Goal: Task Accomplishment & Management: Manage account settings

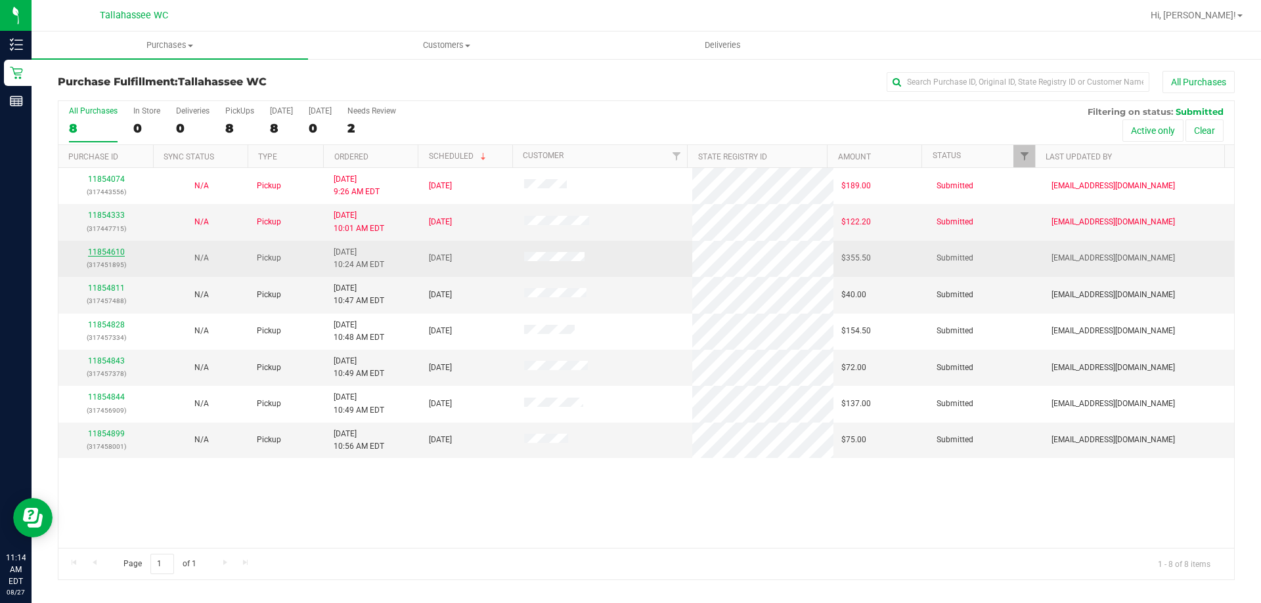
click at [109, 253] on link "11854610" at bounding box center [106, 252] width 37 height 9
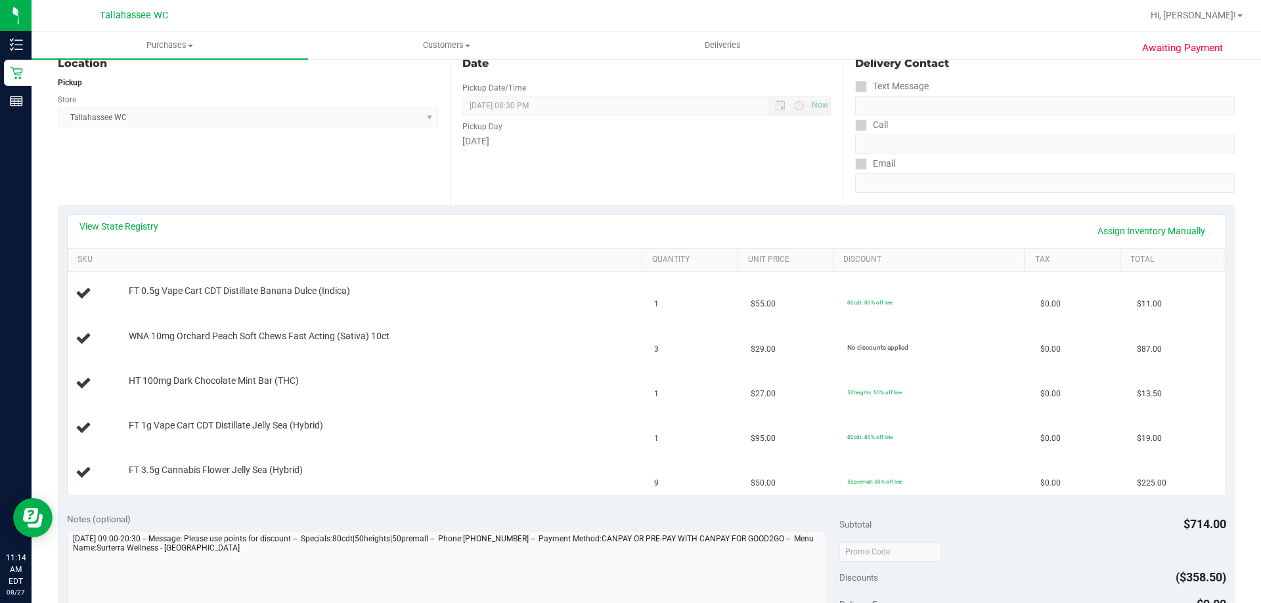
scroll to position [131, 0]
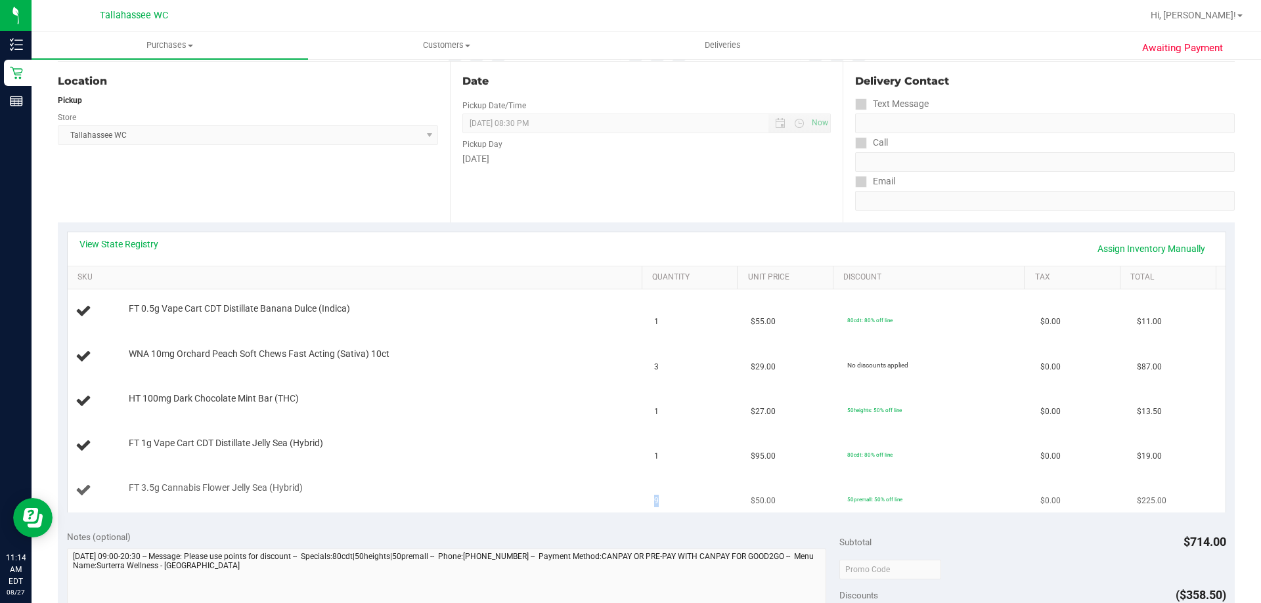
drag, startPoint x: 657, startPoint y: 503, endPoint x: 636, endPoint y: 503, distance: 21.0
click at [636, 503] on tr "FT 3.5g Cannabis Flower Jelly Sea (Hybrid) 9 $50.00 50premall: 50% off line $0.…" at bounding box center [647, 491] width 1158 height 44
click at [646, 498] on td "9" at bounding box center [694, 491] width 97 height 44
drag, startPoint x: 640, startPoint y: 498, endPoint x: 653, endPoint y: 502, distance: 13.7
click at [653, 502] on td "9" at bounding box center [694, 491] width 97 height 44
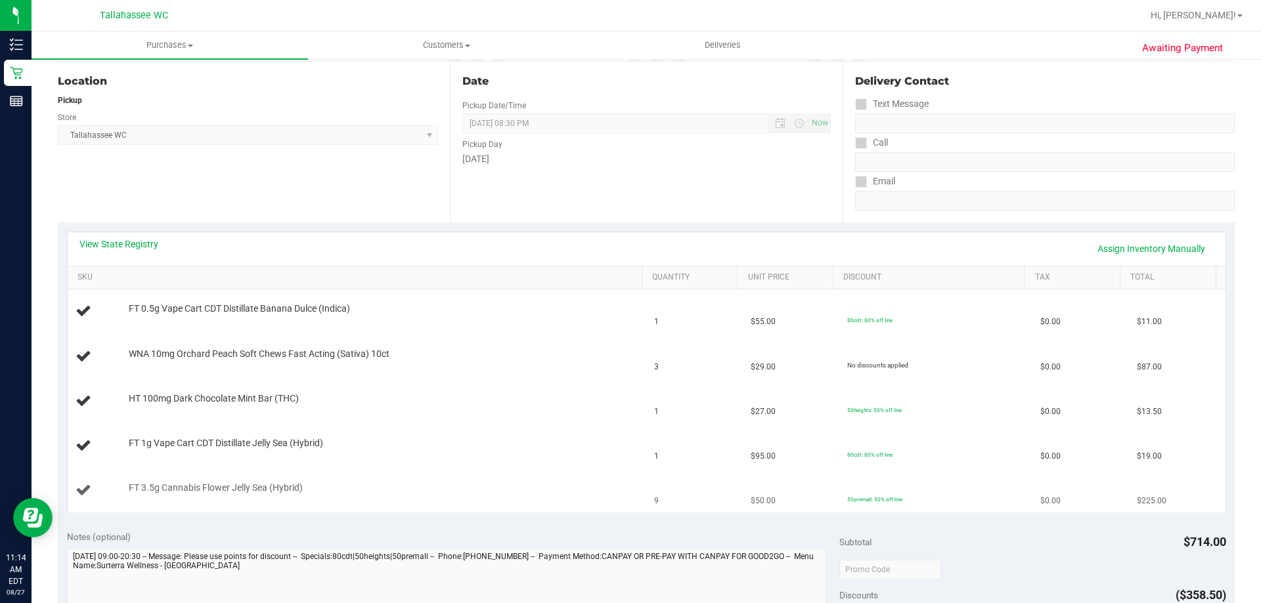
click at [653, 502] on td "9" at bounding box center [694, 491] width 97 height 44
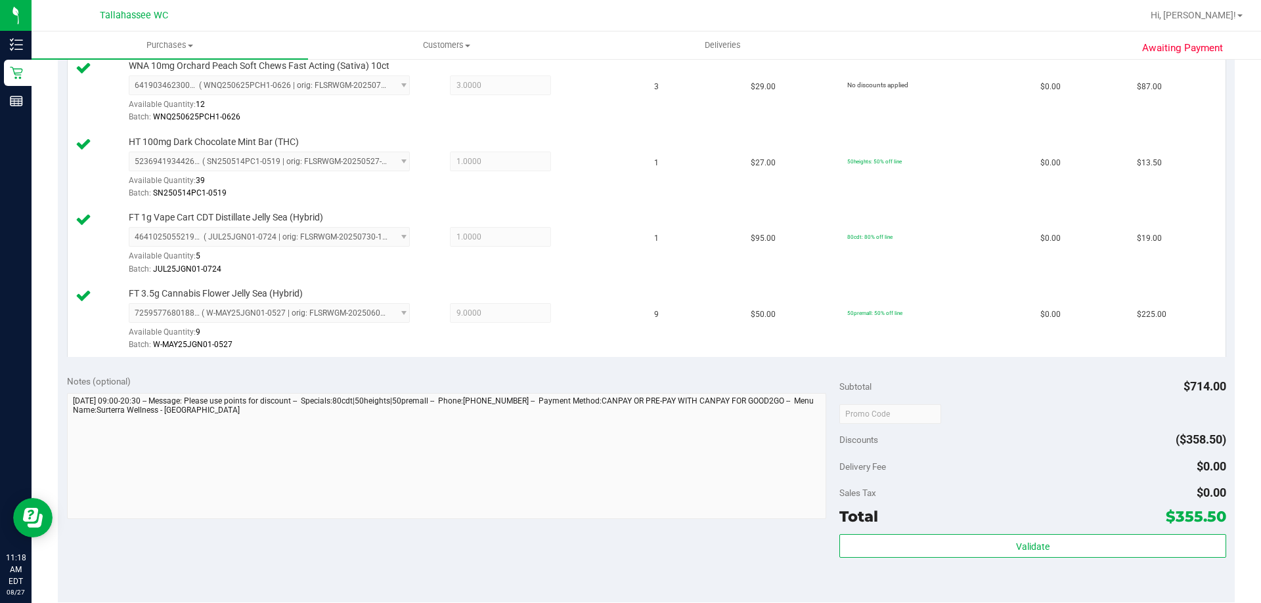
scroll to position [591, 0]
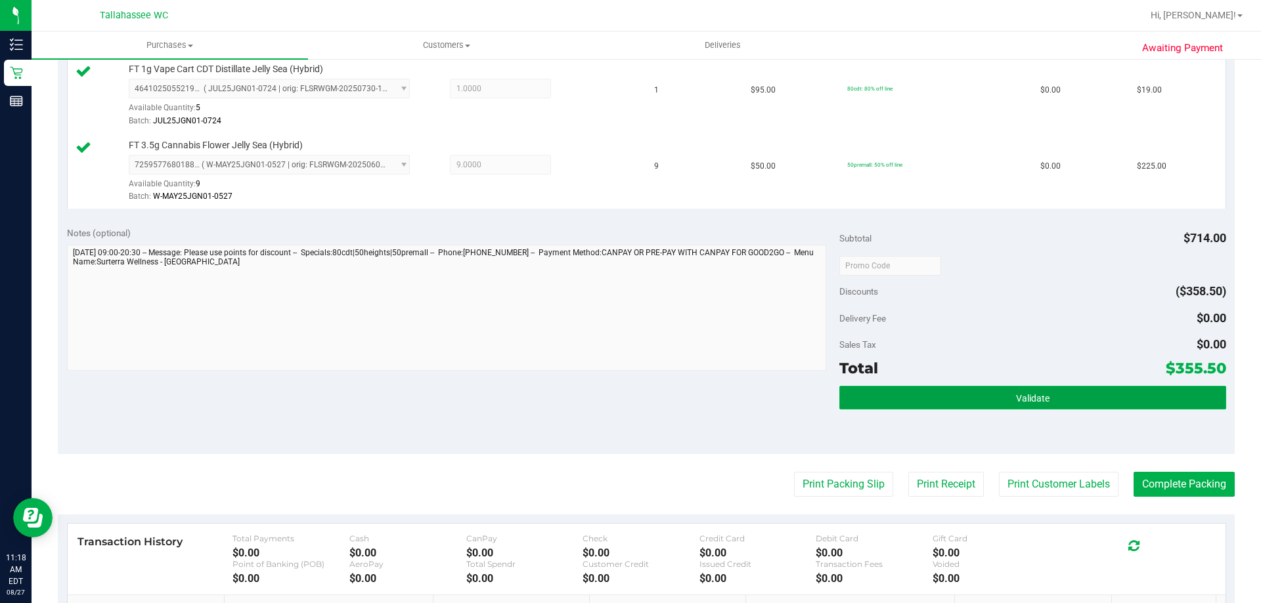
click at [976, 405] on button "Validate" at bounding box center [1032, 398] width 386 height 24
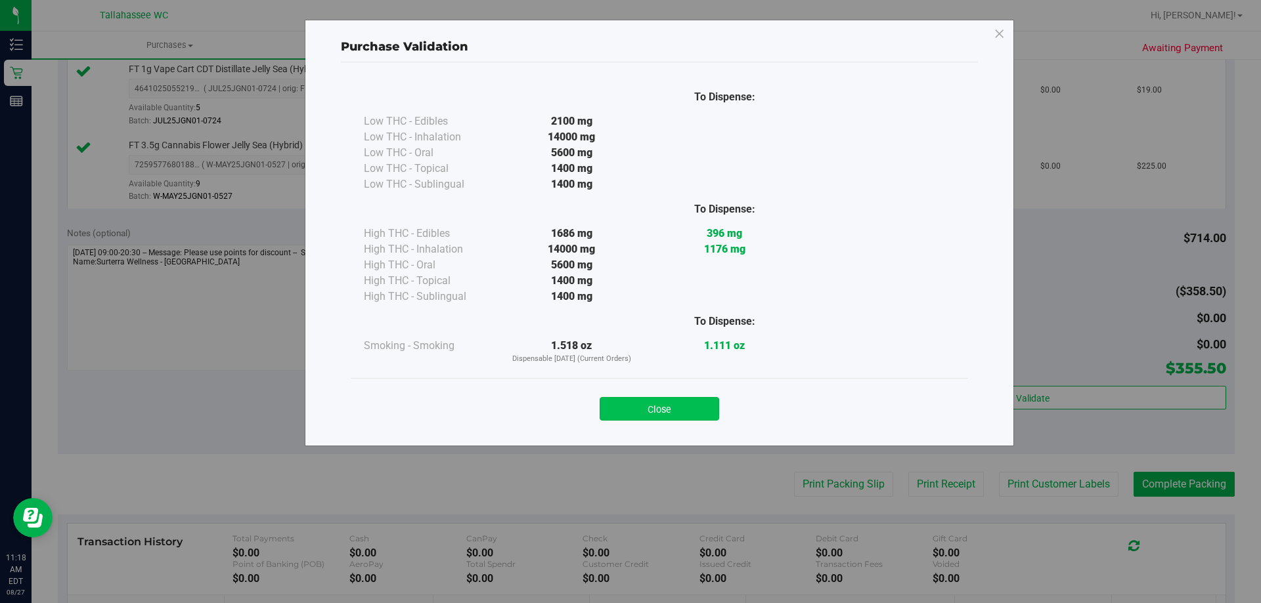
drag, startPoint x: 682, startPoint y: 424, endPoint x: 681, endPoint y: 404, distance: 19.7
click at [681, 420] on div "Close" at bounding box center [659, 404] width 617 height 53
click at [680, 401] on button "Close" at bounding box center [660, 409] width 120 height 24
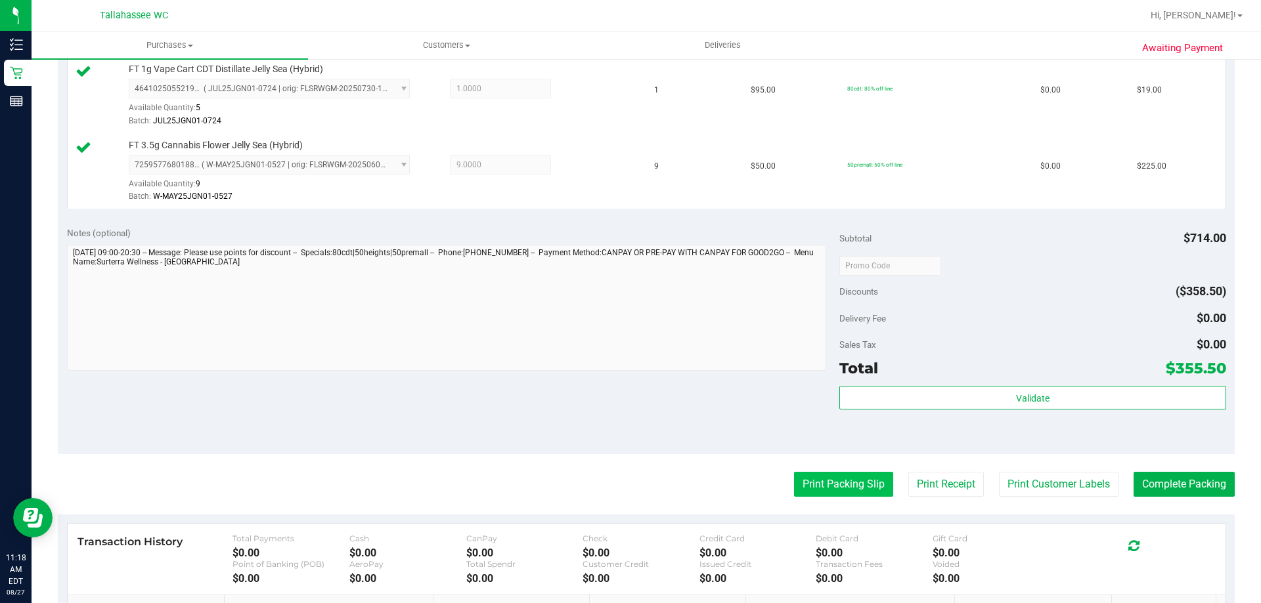
click at [808, 488] on button "Print Packing Slip" at bounding box center [843, 484] width 99 height 25
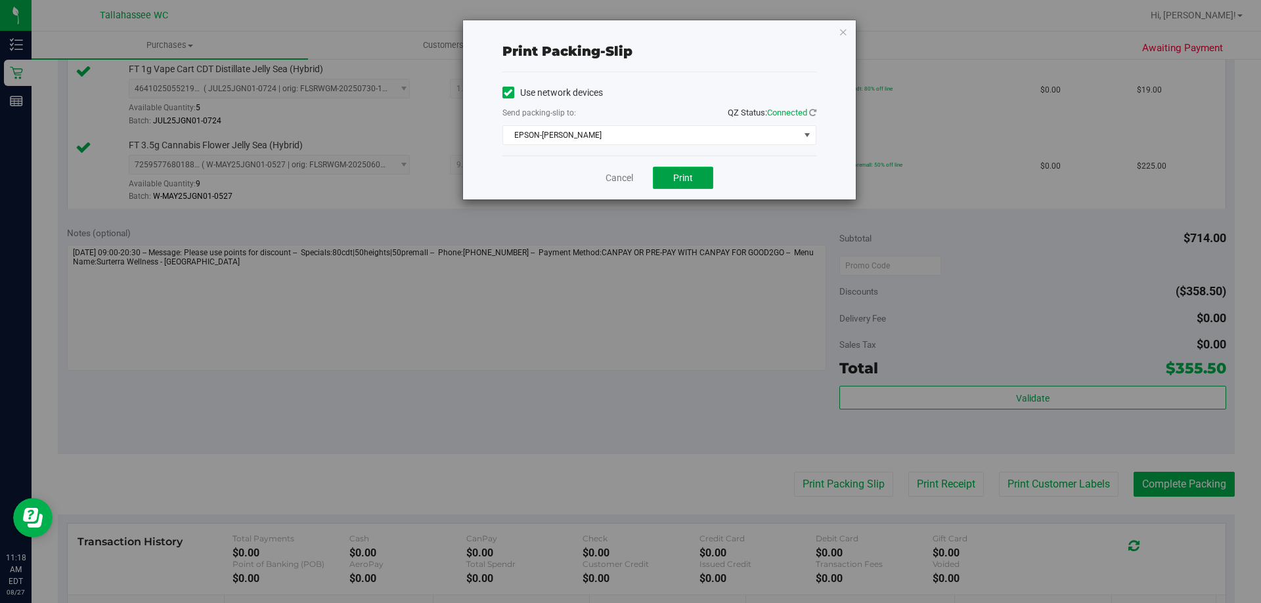
click at [693, 186] on button "Print" at bounding box center [683, 178] width 60 height 22
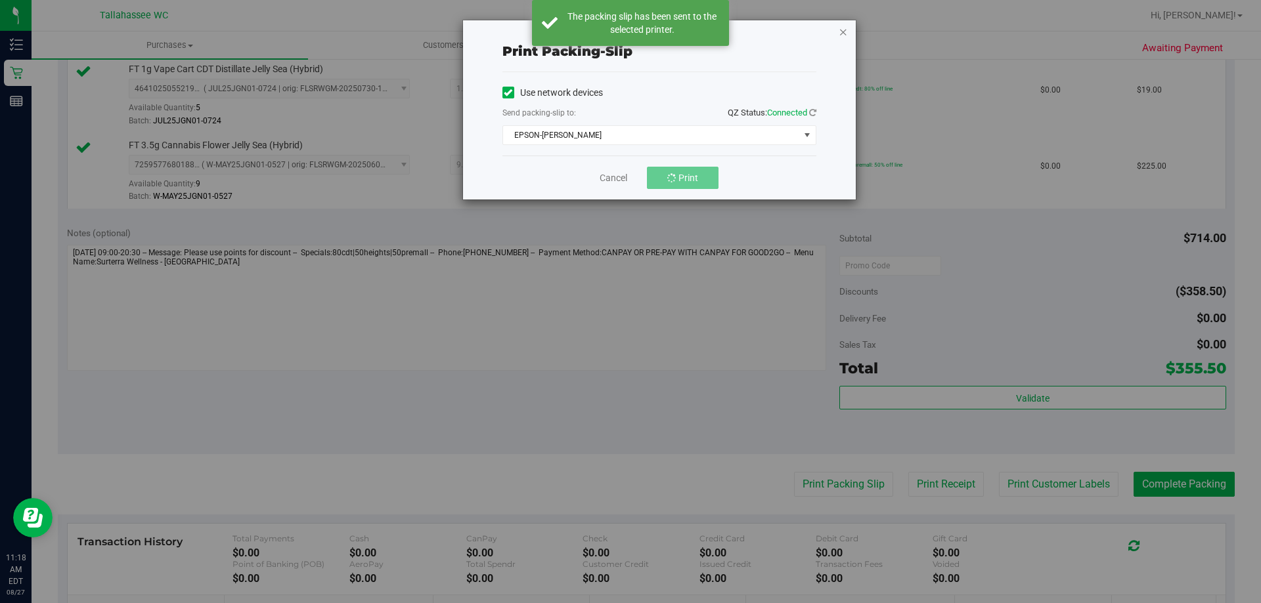
click at [845, 28] on icon "button" at bounding box center [843, 32] width 9 height 16
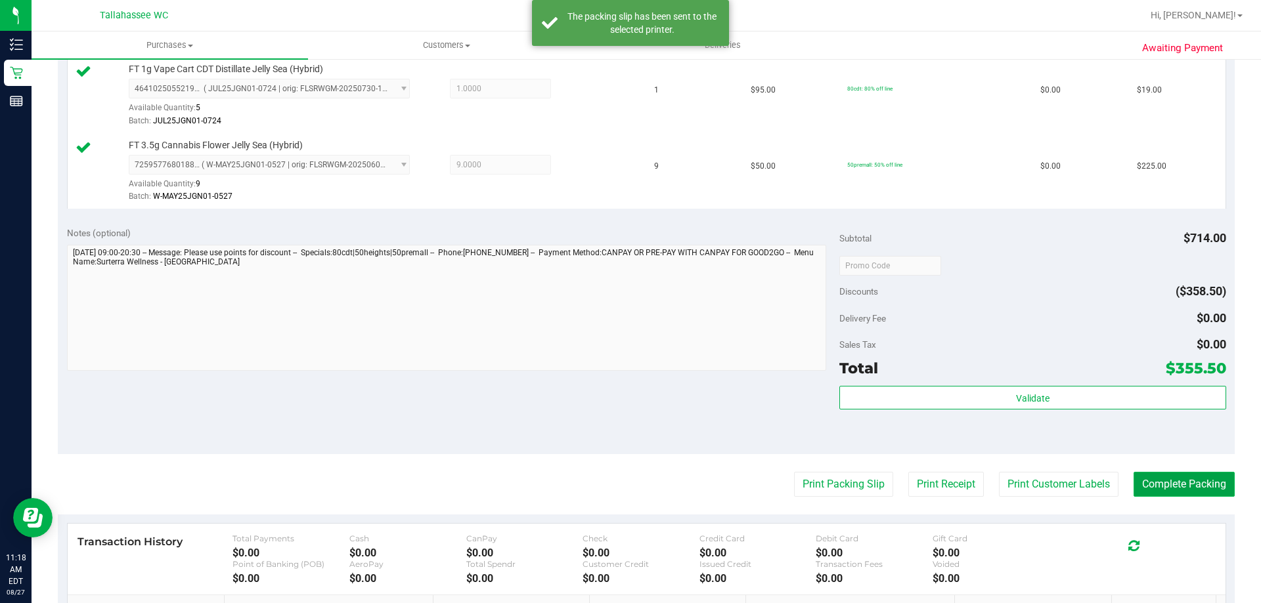
click at [1200, 487] on button "Complete Packing" at bounding box center [1183, 484] width 101 height 25
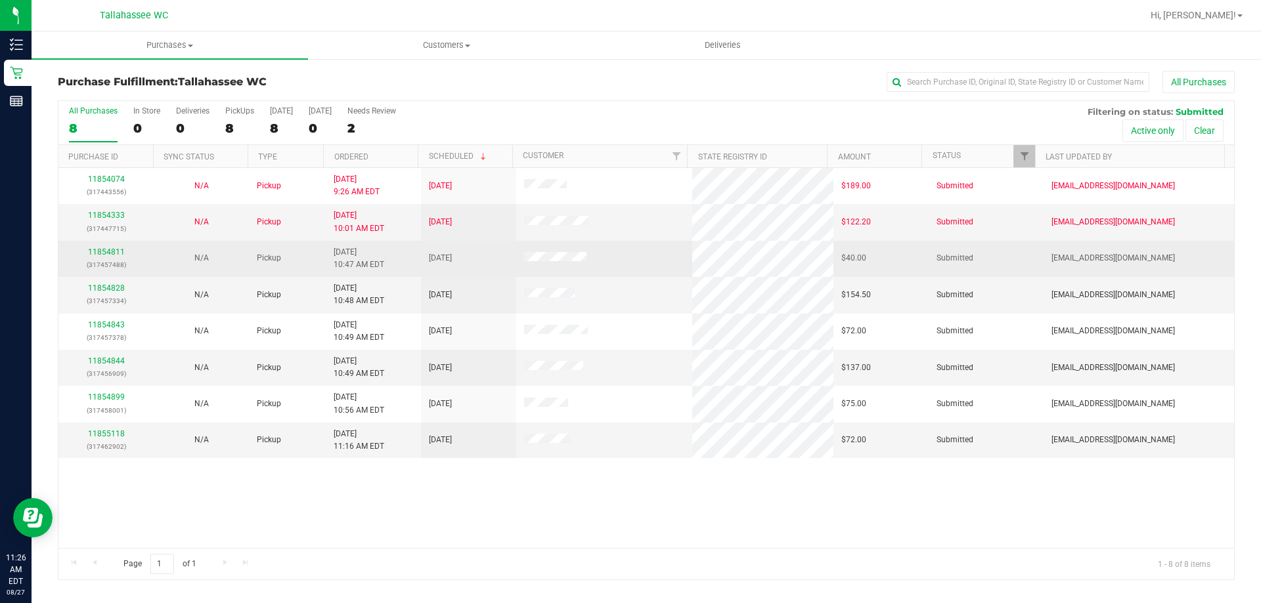
click at [115, 247] on div "11854811 (317457488)" at bounding box center [105, 258] width 79 height 25
click at [118, 248] on link "11854811" at bounding box center [106, 252] width 37 height 9
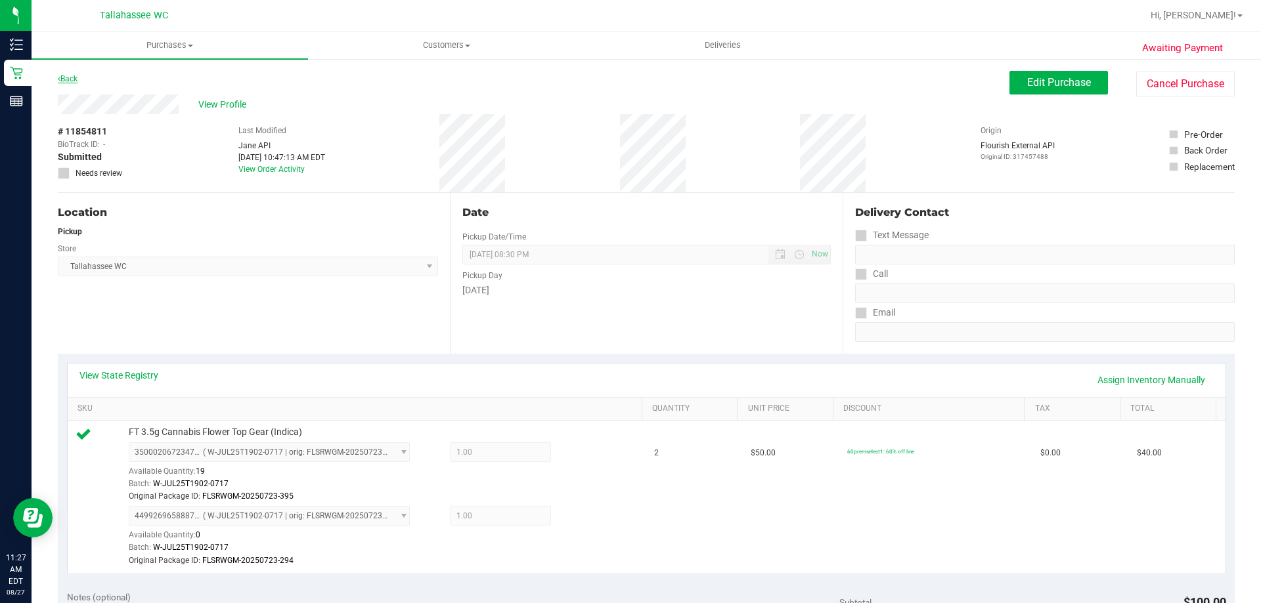
click at [73, 78] on link "Back" at bounding box center [68, 78] width 20 height 9
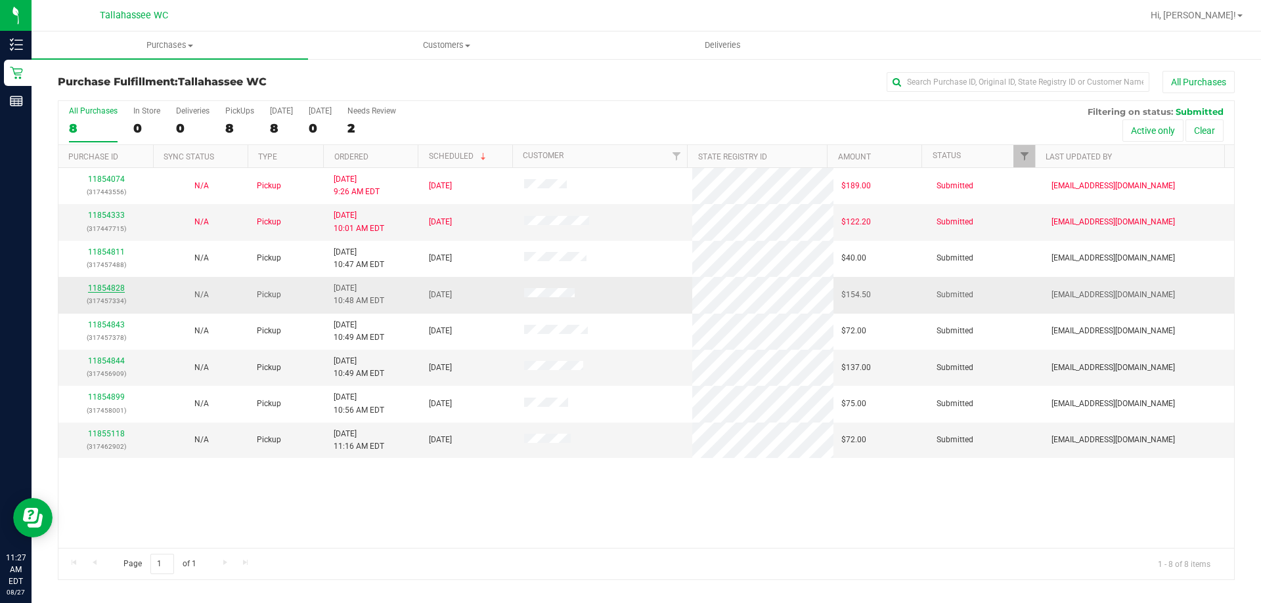
click at [110, 287] on link "11854828" at bounding box center [106, 288] width 37 height 9
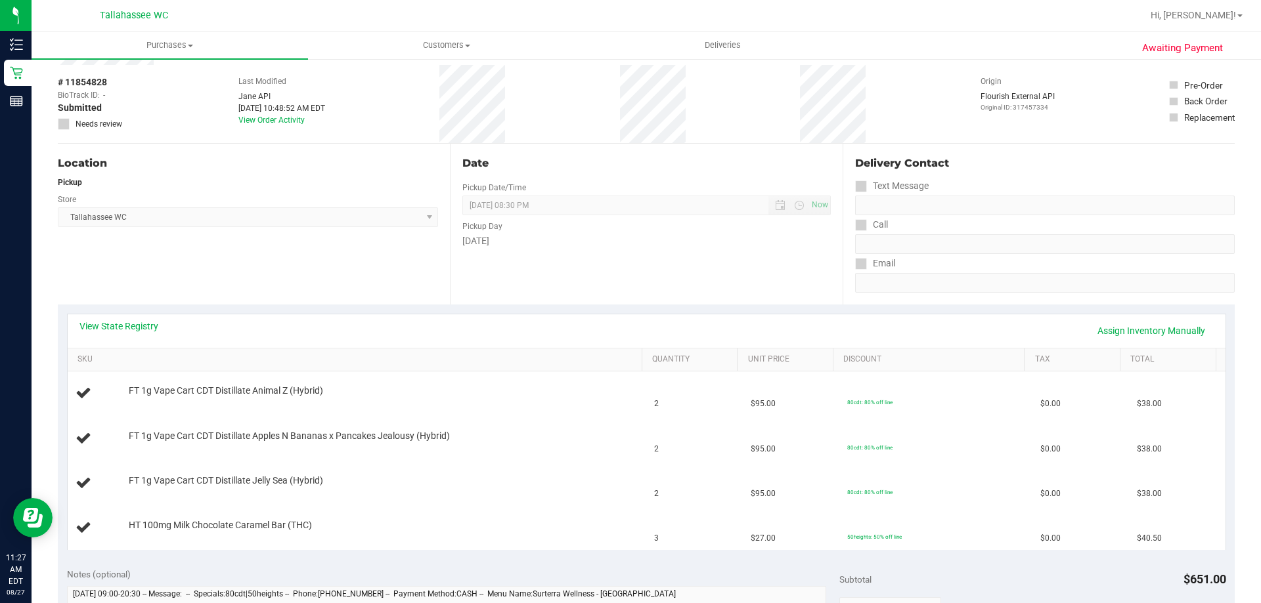
scroll to position [131, 0]
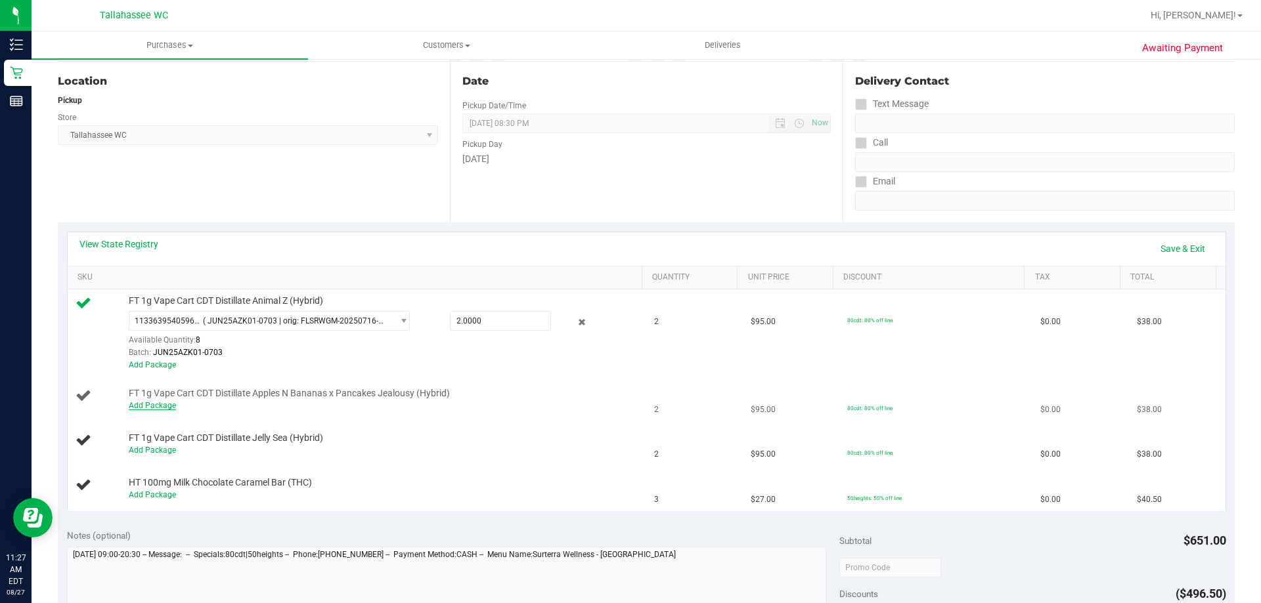
click at [164, 401] on link "Add Package" at bounding box center [152, 405] width 47 height 9
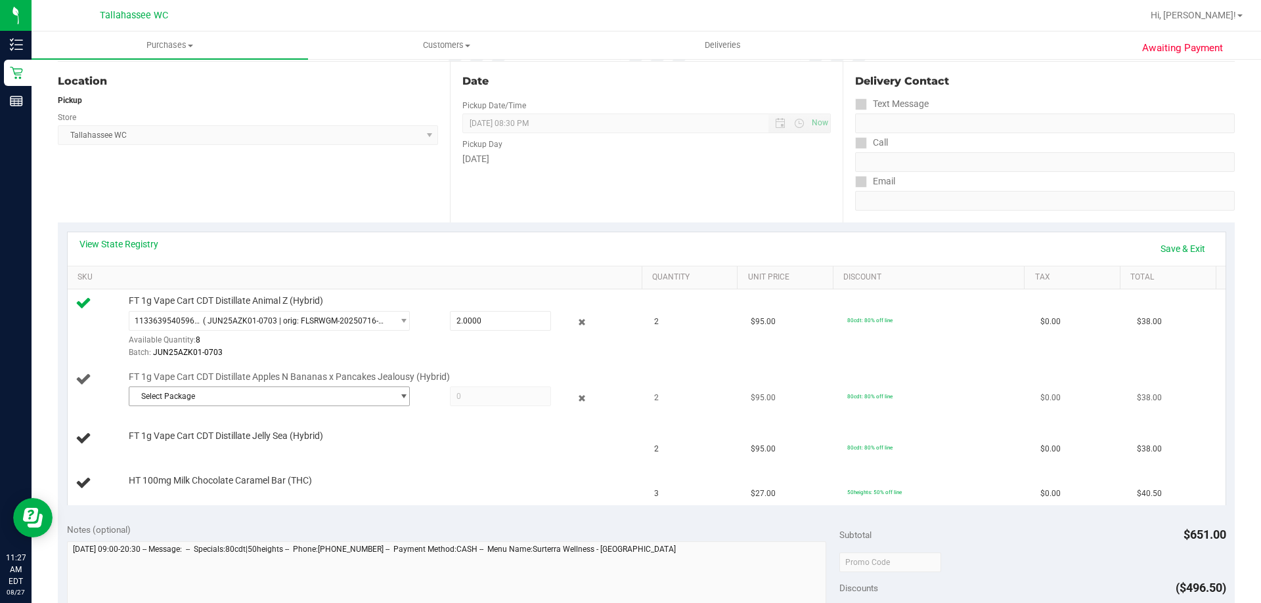
click at [260, 400] on span "Select Package" at bounding box center [260, 396] width 263 height 18
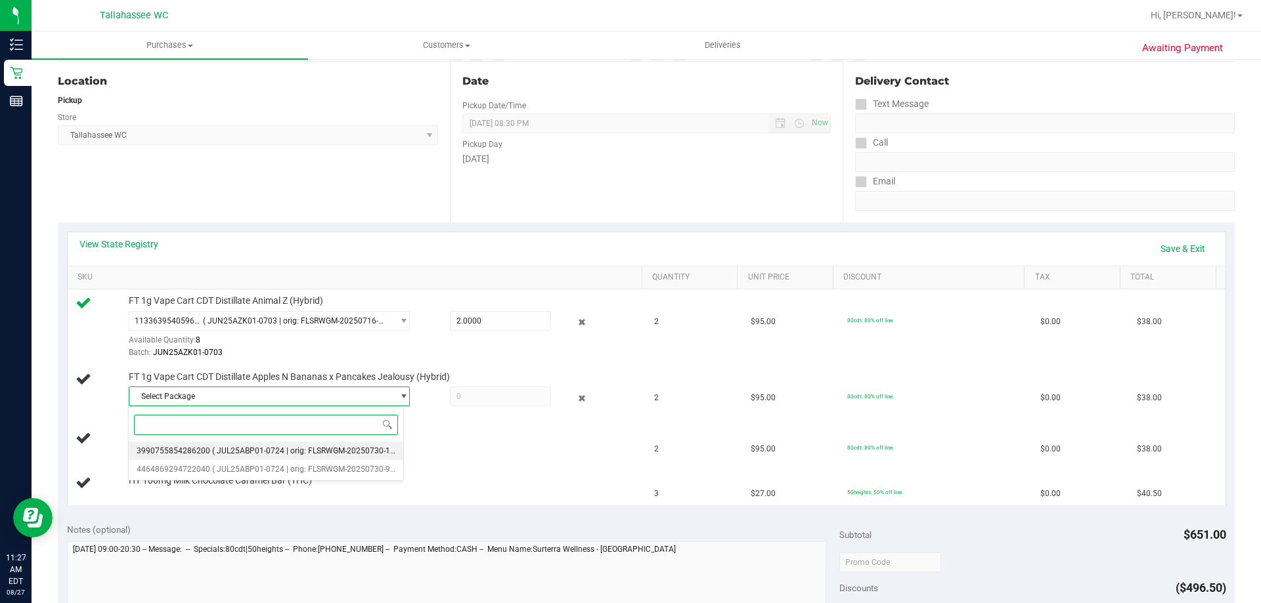
click at [304, 449] on span "( JUL25ABP01-0724 | orig: FLSRWGM-20250730-1016 )" at bounding box center [310, 451] width 196 height 9
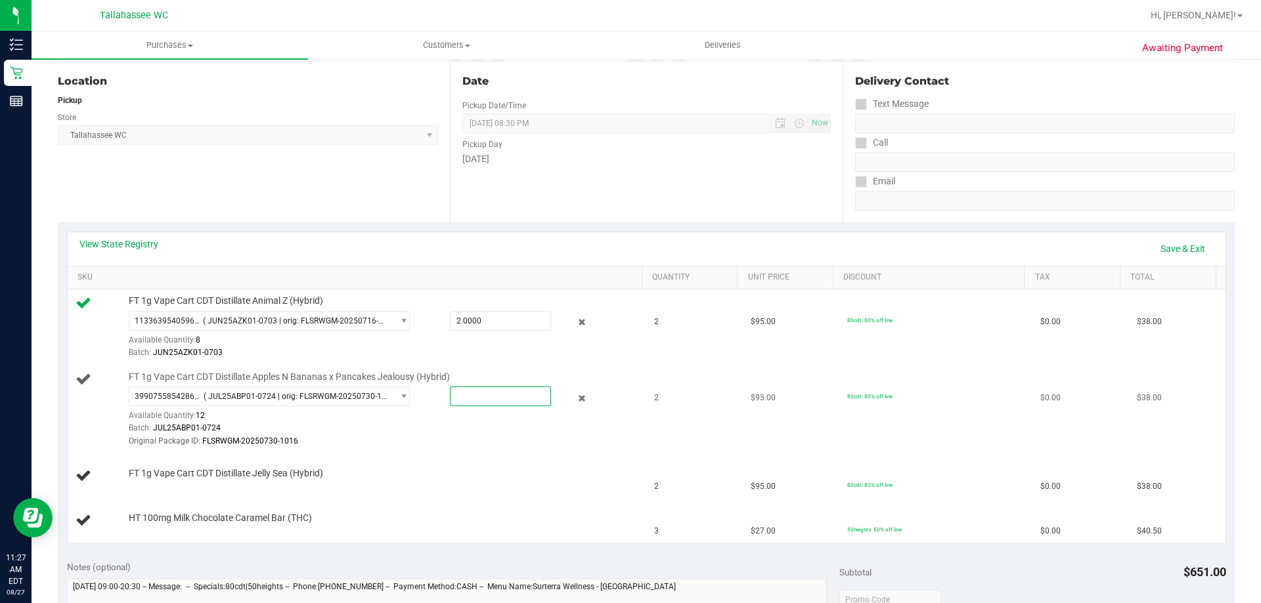
click at [464, 387] on span at bounding box center [500, 397] width 101 height 20
type input "2"
type input "2.0000"
click at [475, 421] on div "3990755854286200 ( JUL25ABP01-0724 | orig: FLSRWGM-20250730-1016 ) 399075585428…" at bounding box center [382, 417] width 507 height 61
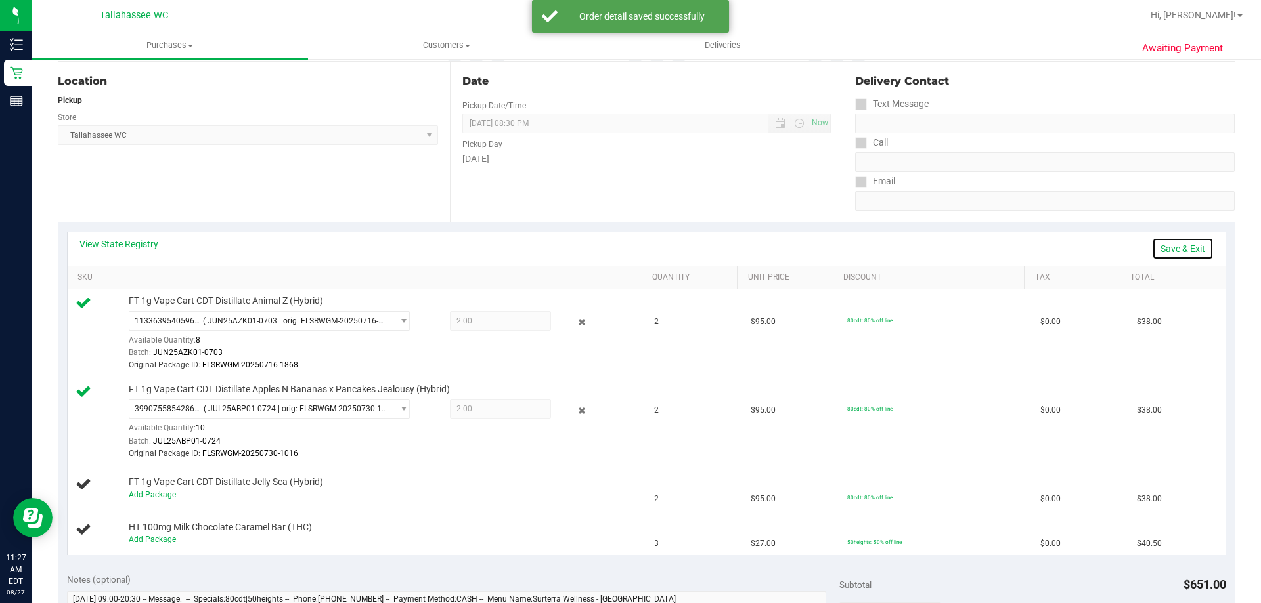
click at [1154, 250] on link "Save & Exit" at bounding box center [1183, 249] width 62 height 22
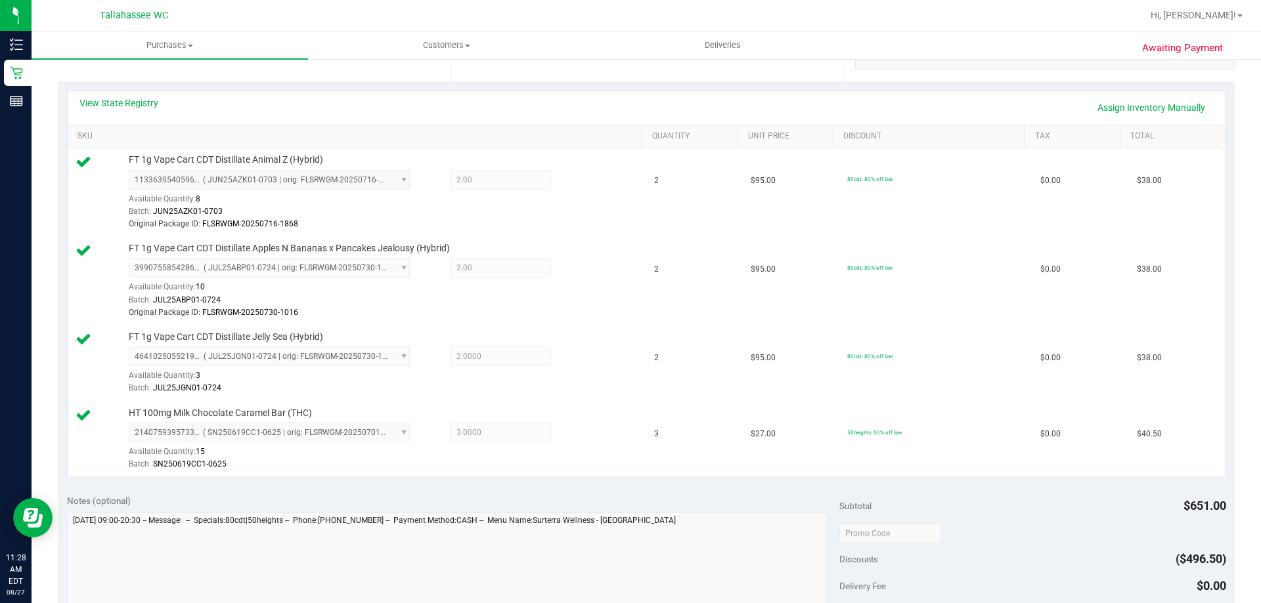
scroll to position [460, 0]
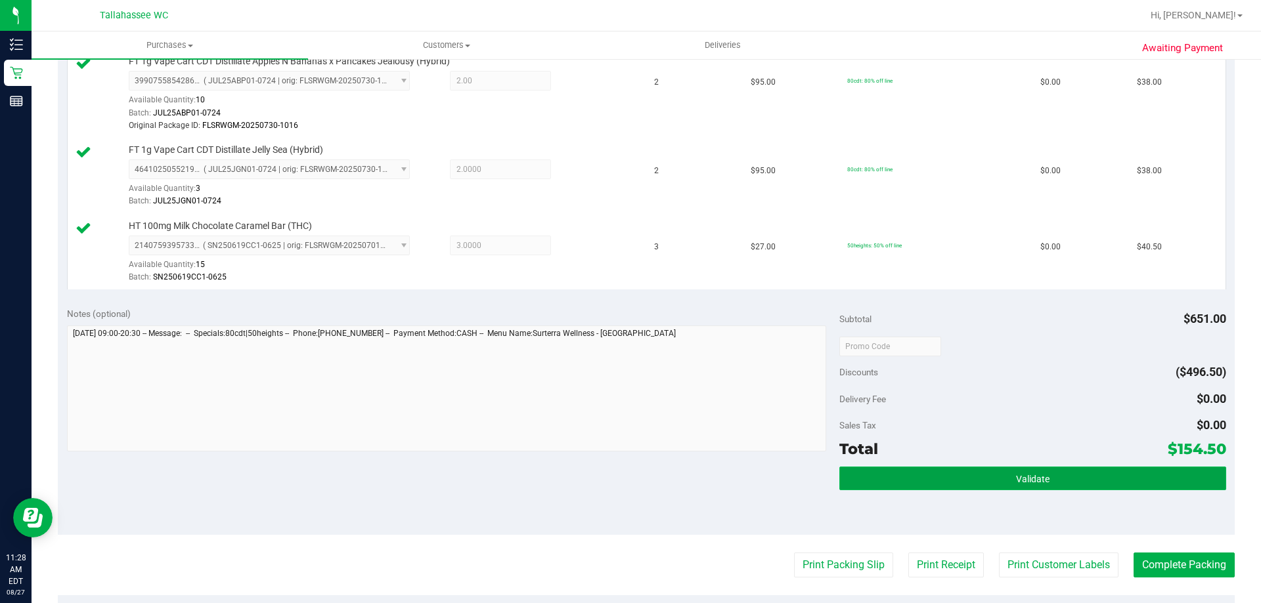
click at [899, 476] on button "Validate" at bounding box center [1032, 479] width 386 height 24
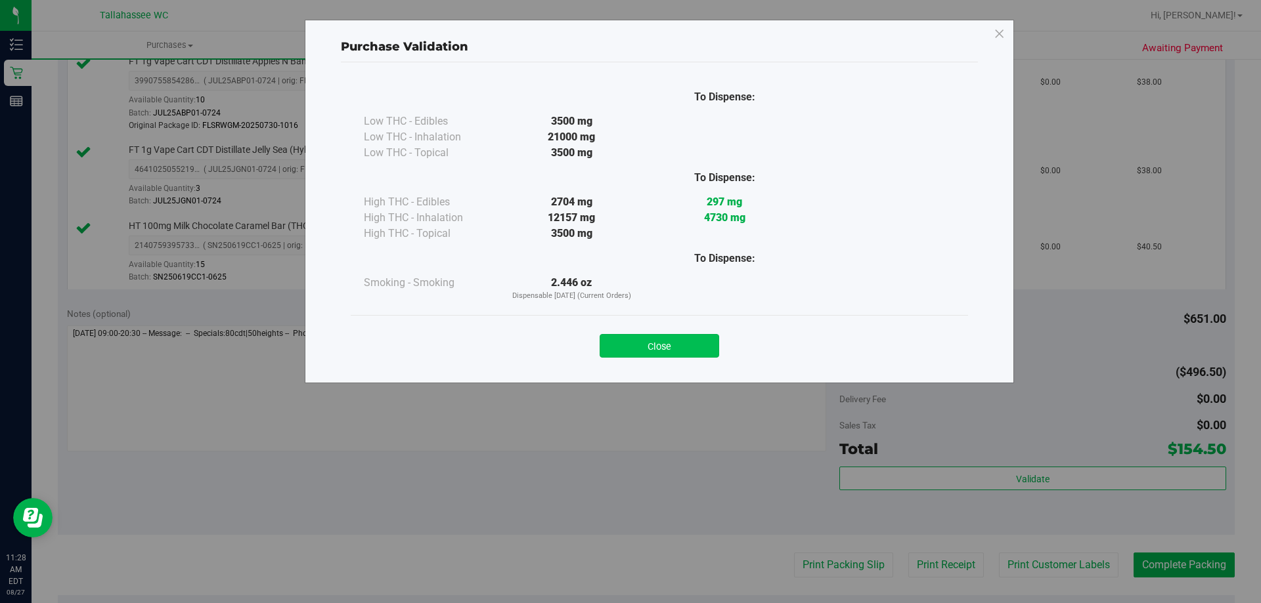
click at [616, 337] on button "Close" at bounding box center [660, 346] width 120 height 24
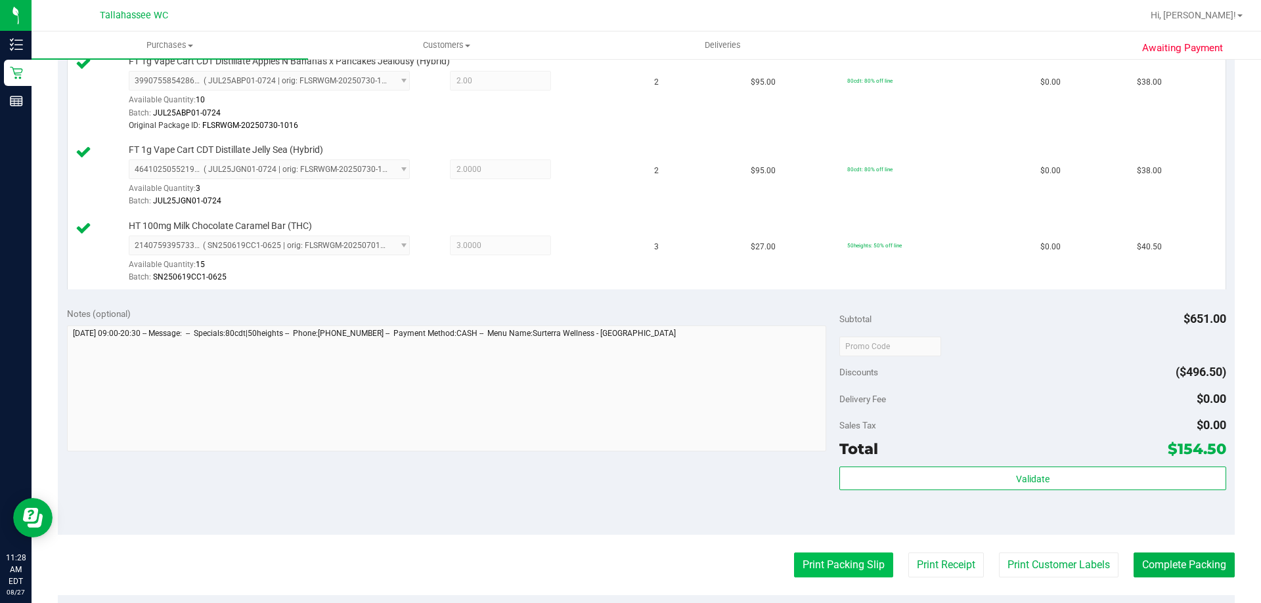
click at [827, 561] on button "Print Packing Slip" at bounding box center [843, 565] width 99 height 25
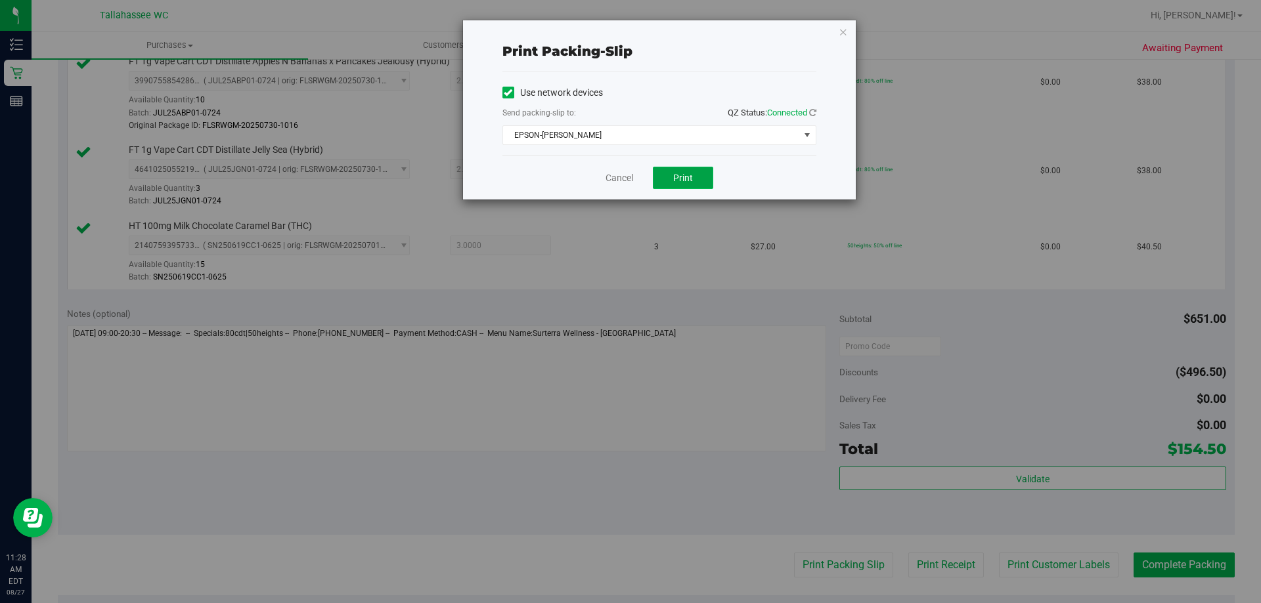
click at [698, 185] on button "Print" at bounding box center [683, 178] width 60 height 22
click at [1196, 565] on div "Print packing-slip Use network devices Send packing-slip to: QZ Status: Connect…" at bounding box center [635, 301] width 1271 height 603
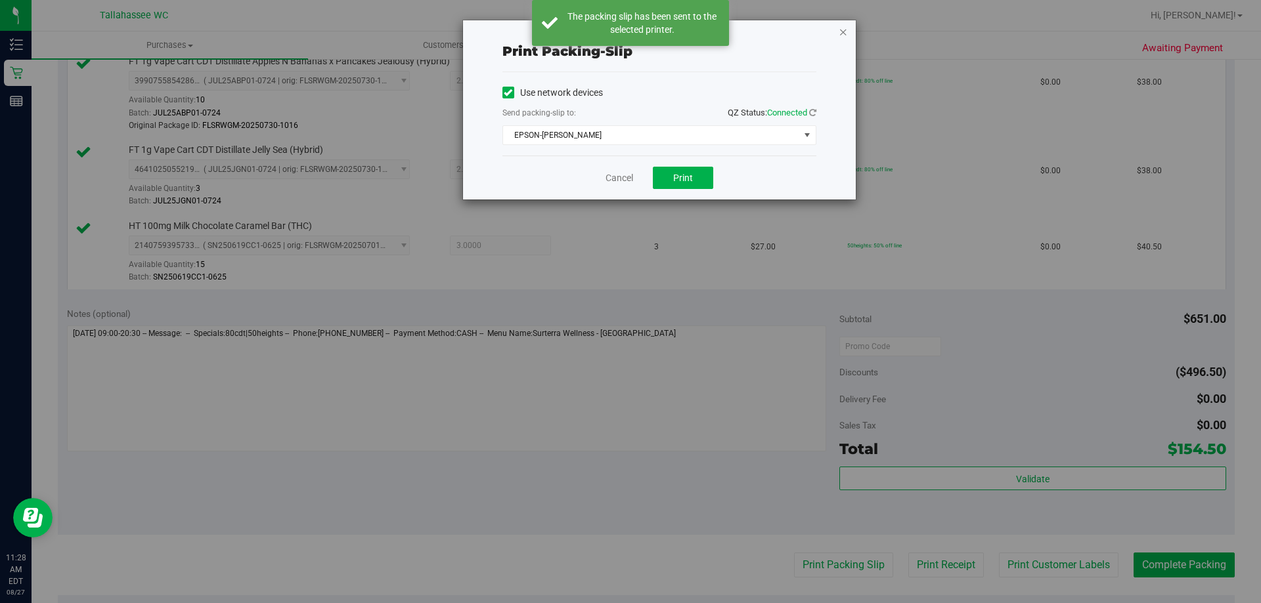
click at [840, 37] on icon "button" at bounding box center [843, 32] width 9 height 16
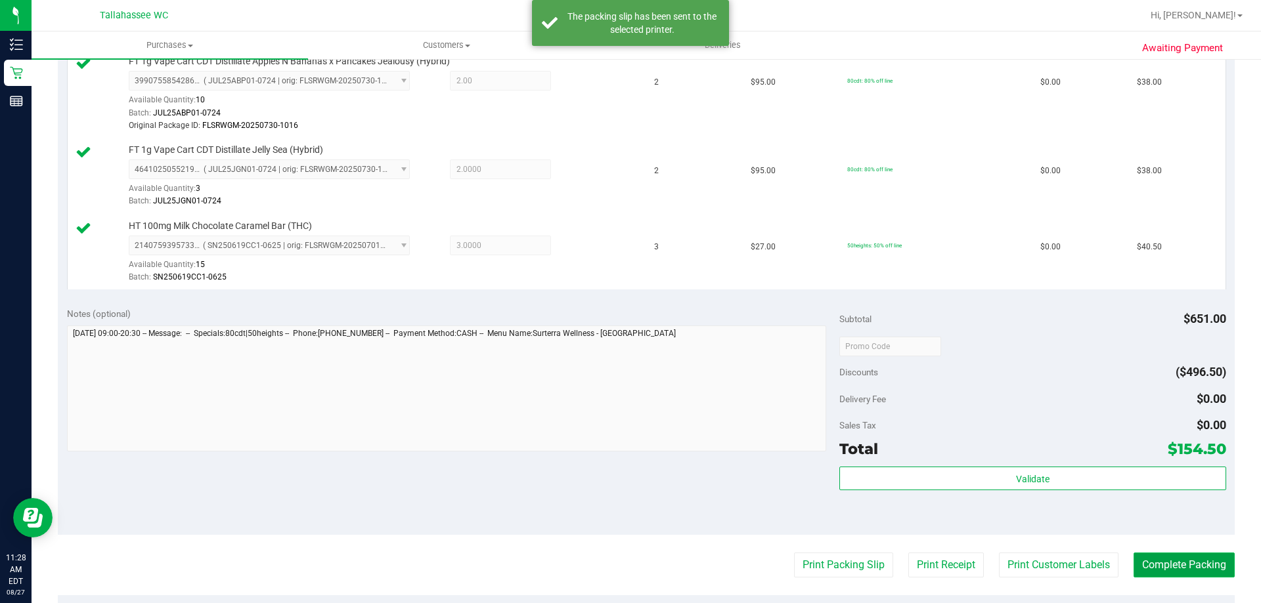
click at [1147, 555] on button "Complete Packing" at bounding box center [1183, 565] width 101 height 25
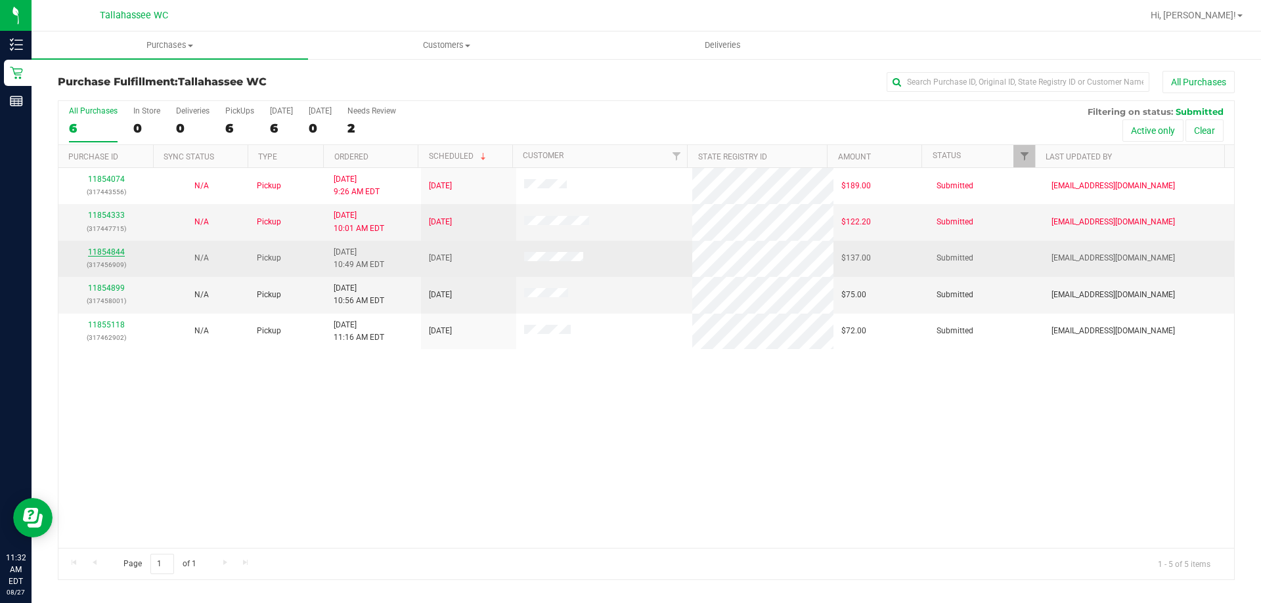
click at [104, 248] on link "11854844" at bounding box center [106, 252] width 37 height 9
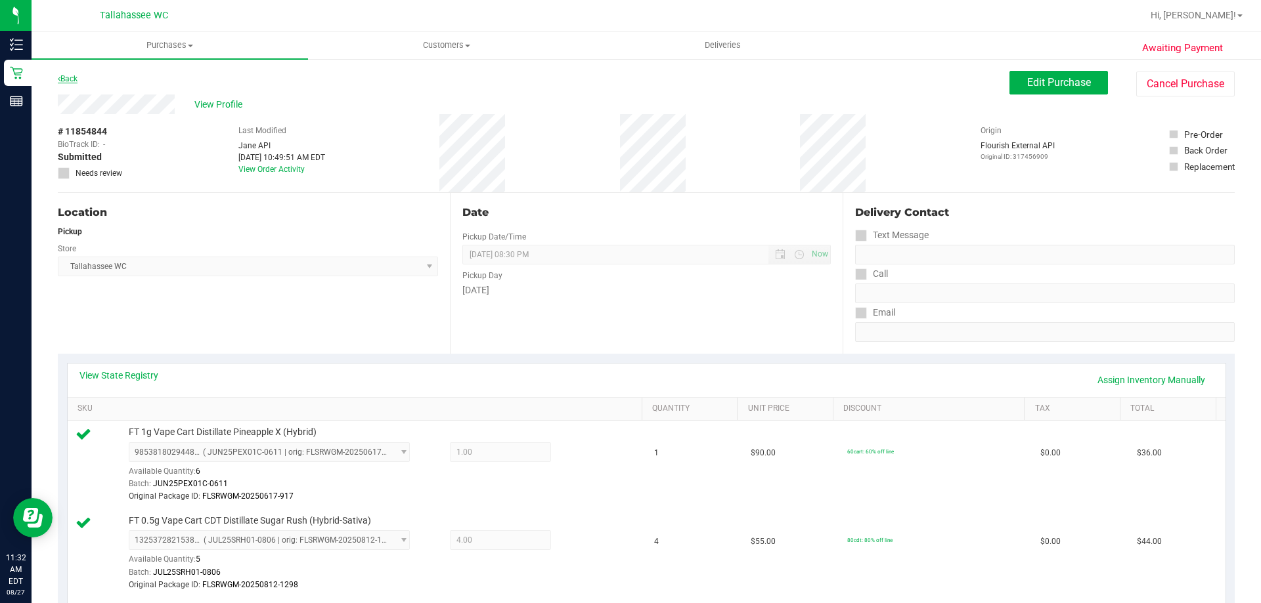
click at [72, 81] on link "Back" at bounding box center [68, 78] width 20 height 9
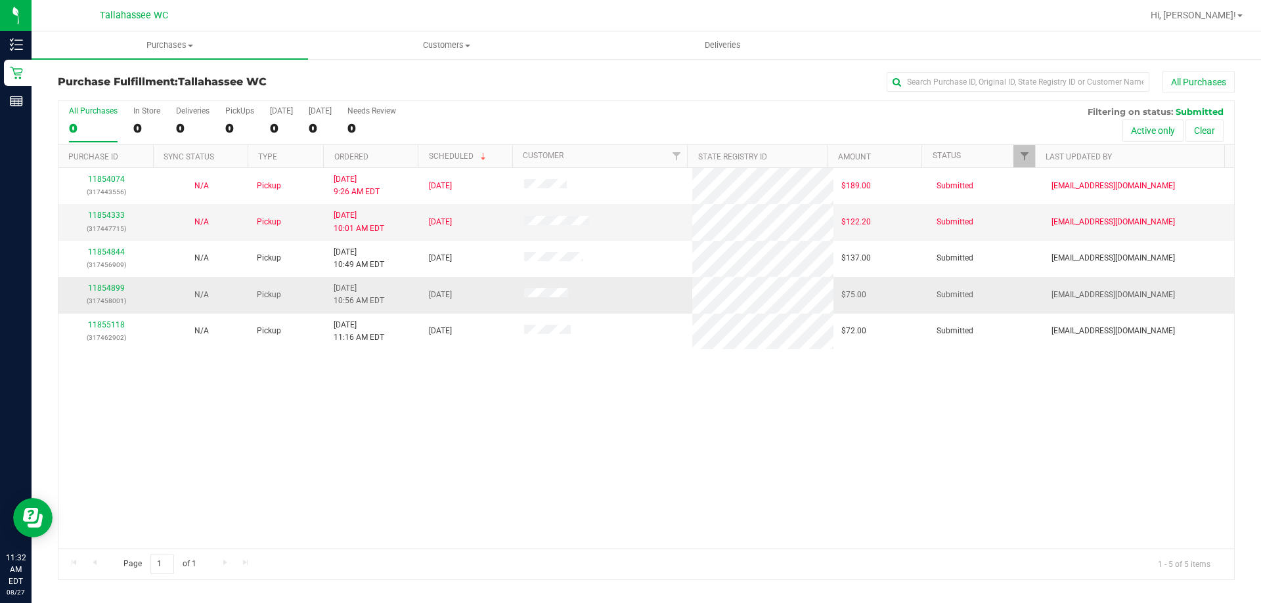
click at [101, 280] on td "11854899 (317458001)" at bounding box center [105, 295] width 95 height 36
click at [107, 286] on link "11854899" at bounding box center [106, 288] width 37 height 9
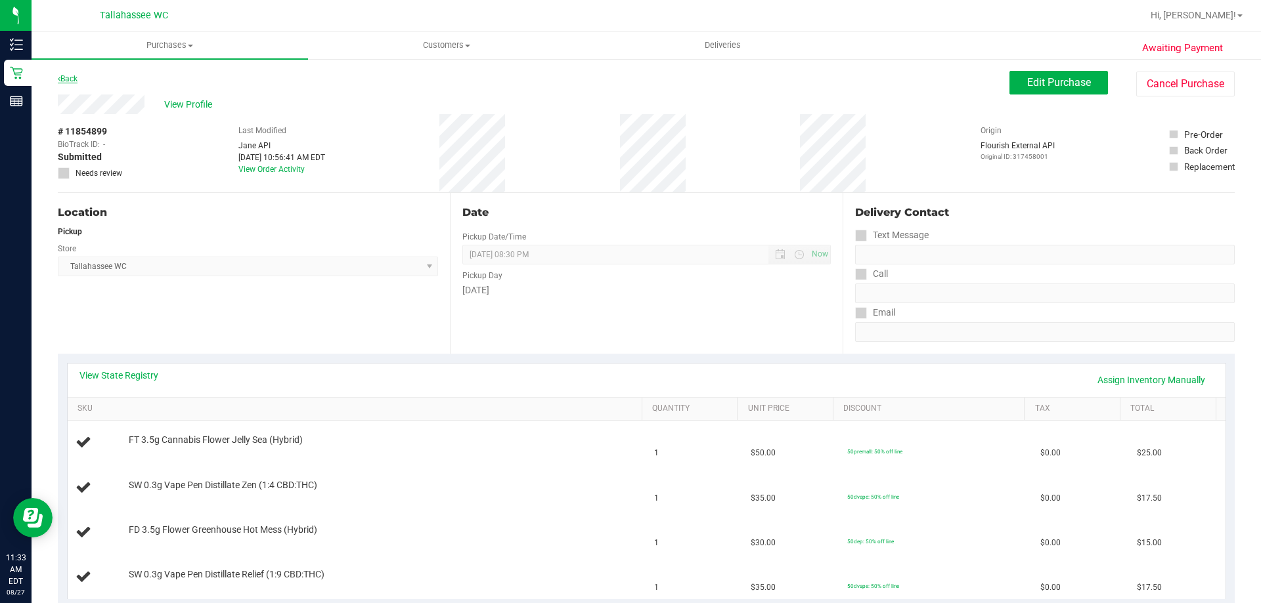
click at [73, 74] on link "Back" at bounding box center [68, 78] width 20 height 9
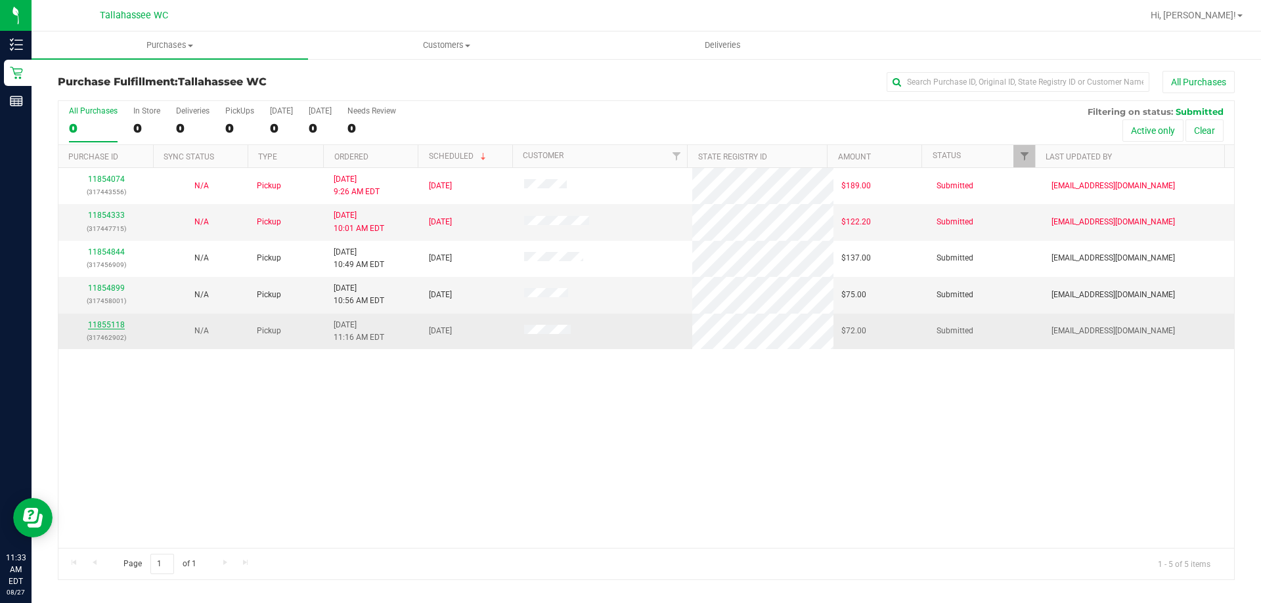
click at [99, 324] on link "11855118" at bounding box center [106, 324] width 37 height 9
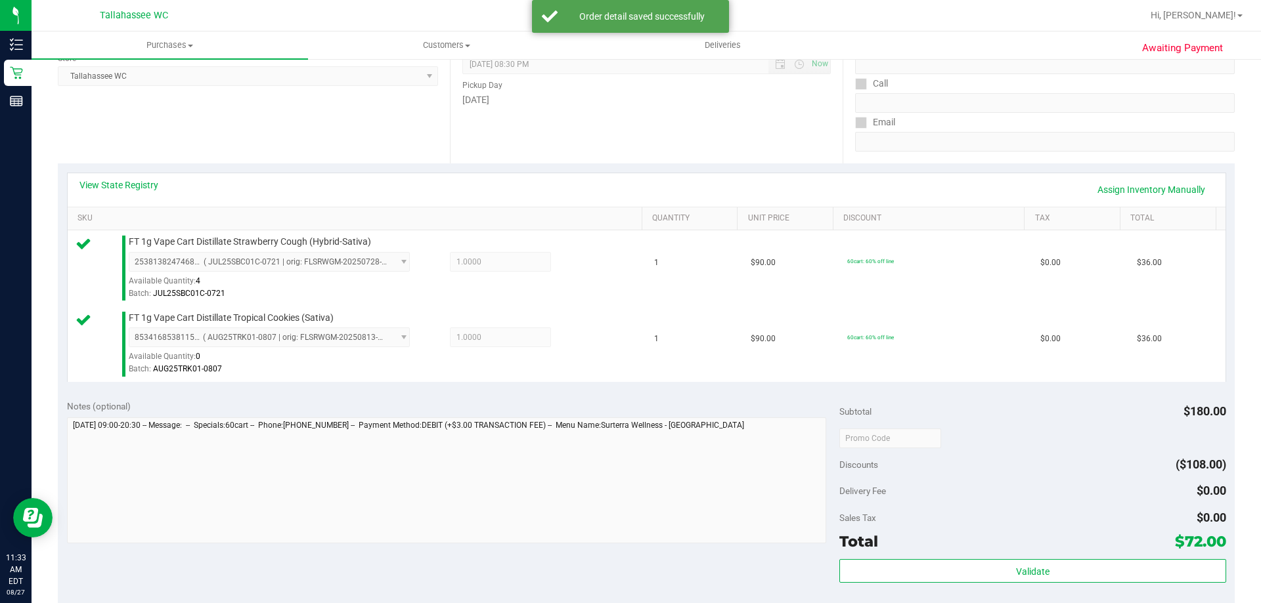
scroll to position [460, 0]
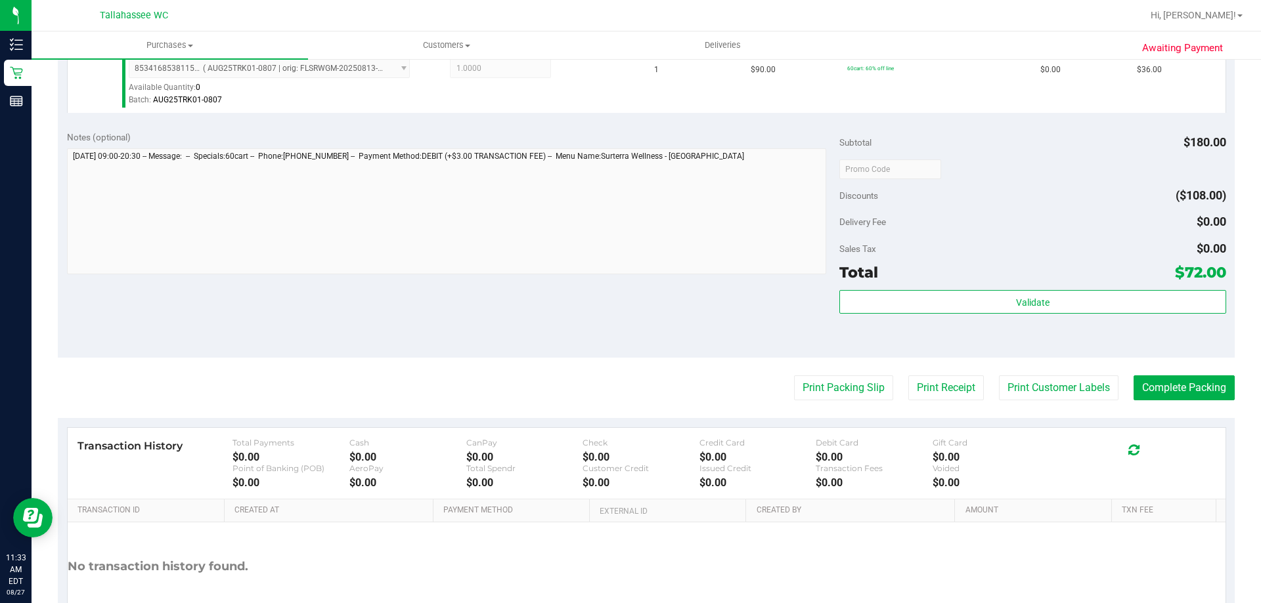
click at [1023, 315] on div "Validate" at bounding box center [1032, 319] width 386 height 59
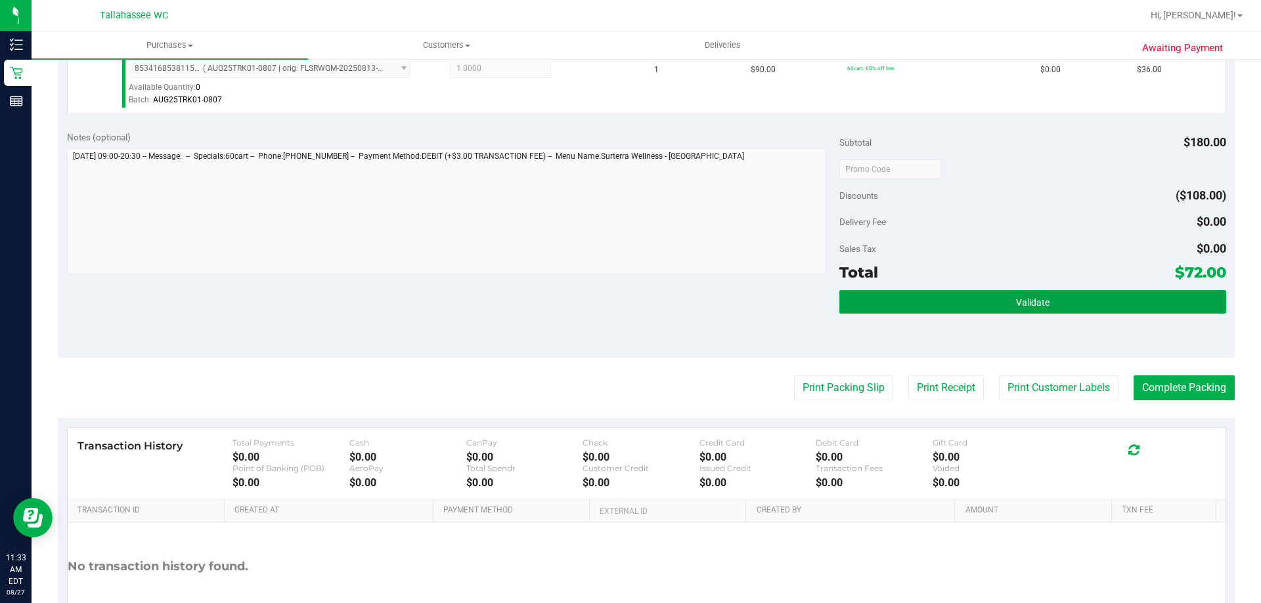
click at [1028, 294] on button "Validate" at bounding box center [1032, 302] width 386 height 24
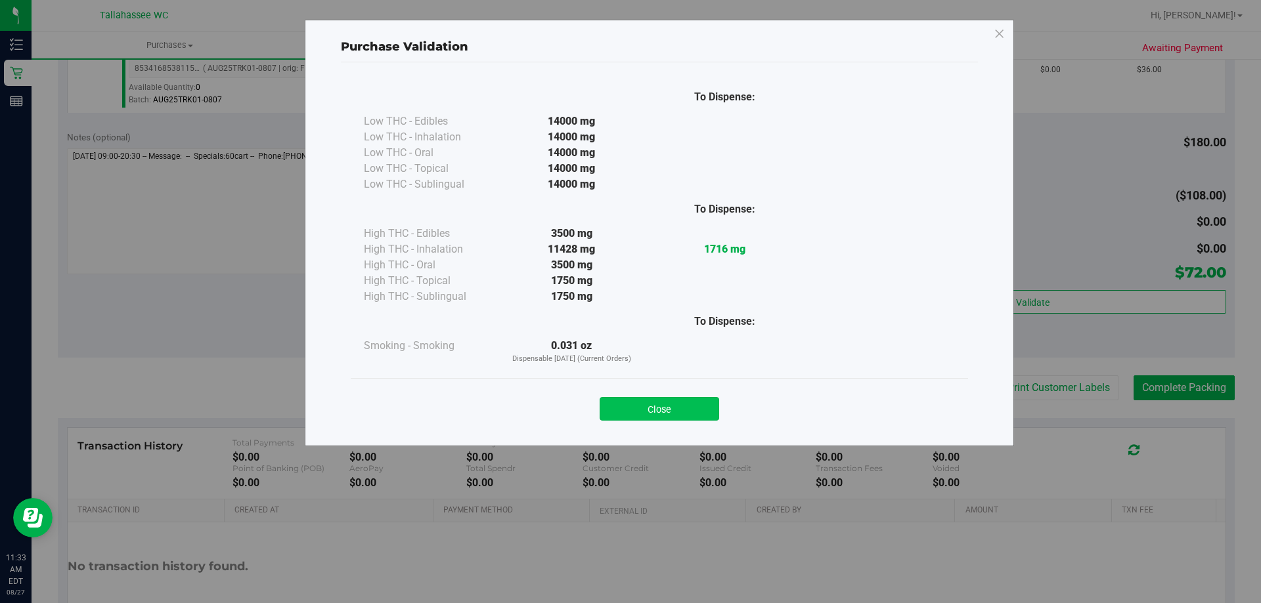
click at [627, 408] on button "Close" at bounding box center [660, 409] width 120 height 24
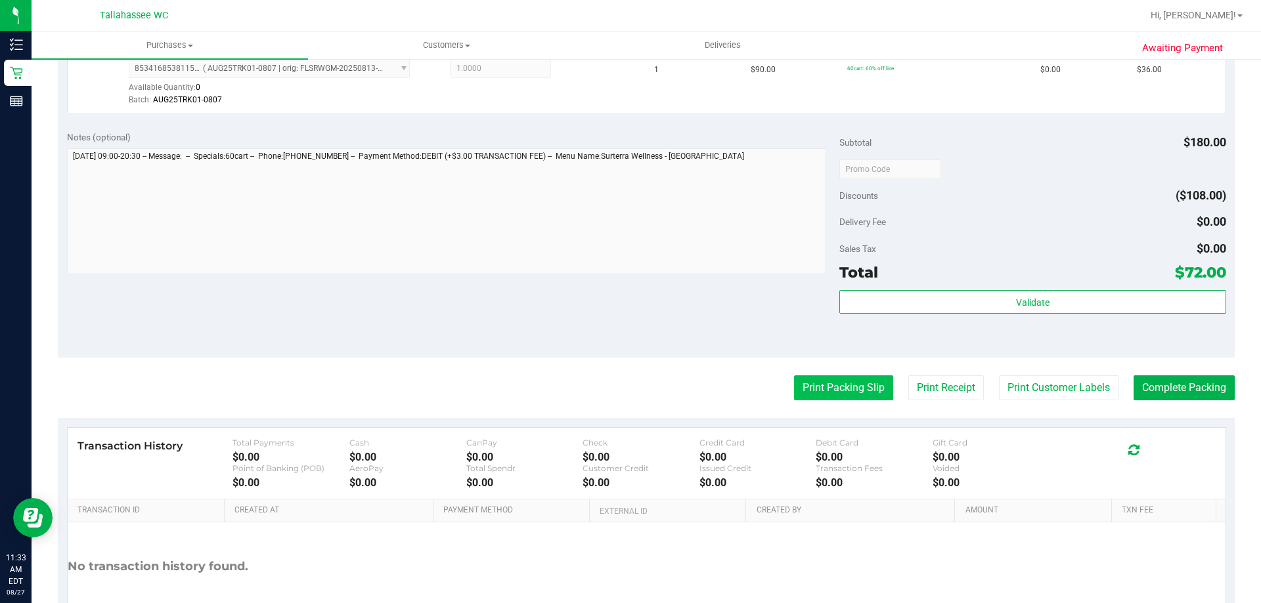
click at [844, 381] on button "Print Packing Slip" at bounding box center [843, 388] width 99 height 25
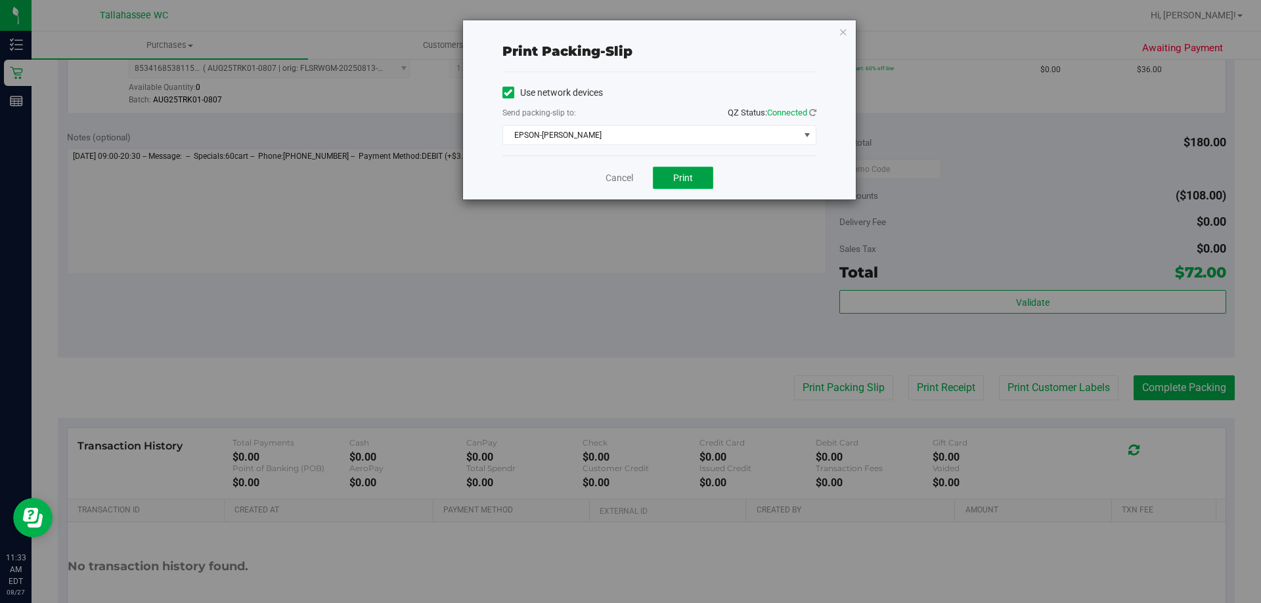
click at [695, 188] on button "Print" at bounding box center [683, 178] width 60 height 22
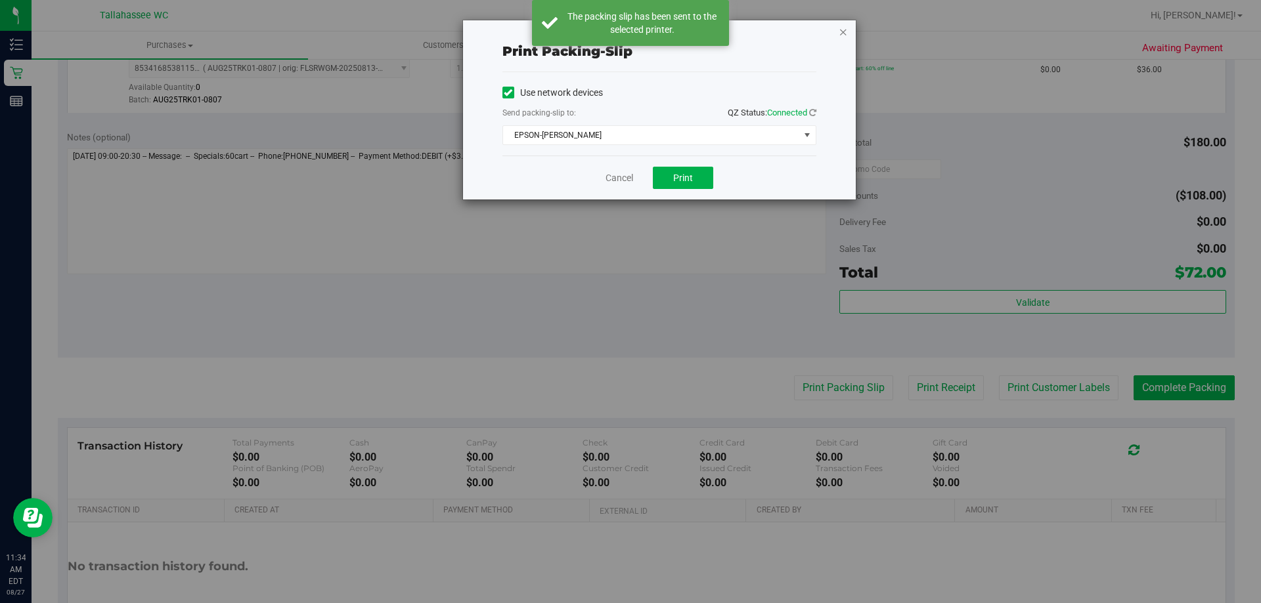
click at [846, 35] on icon "button" at bounding box center [843, 32] width 9 height 16
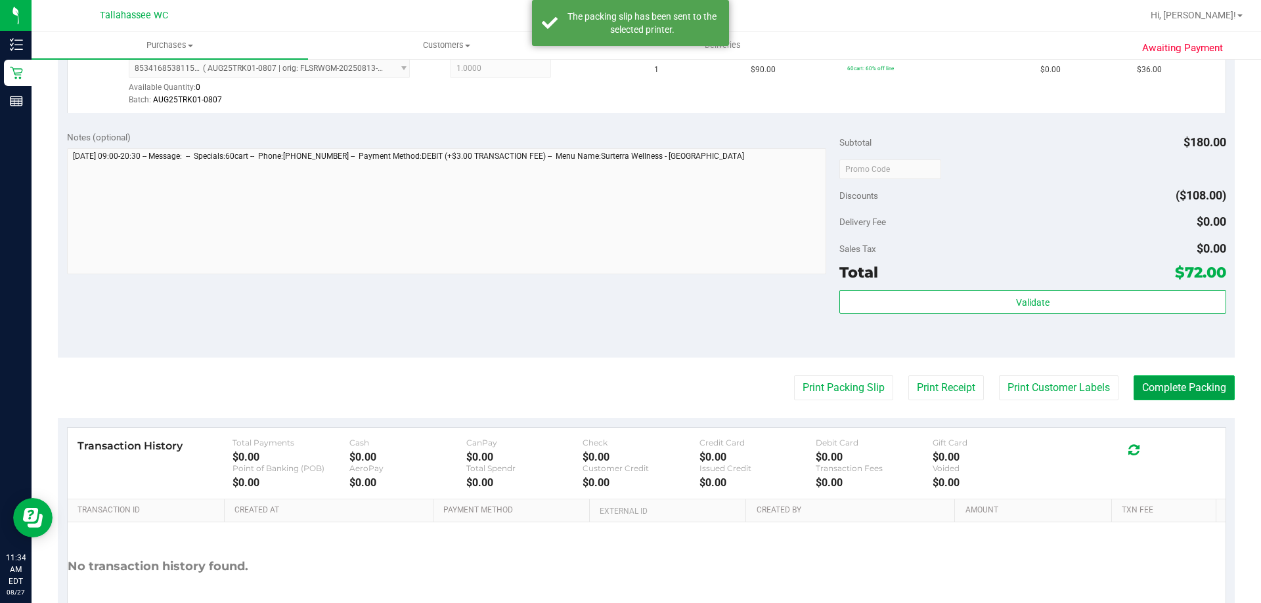
click at [1133, 383] on button "Complete Packing" at bounding box center [1183, 388] width 101 height 25
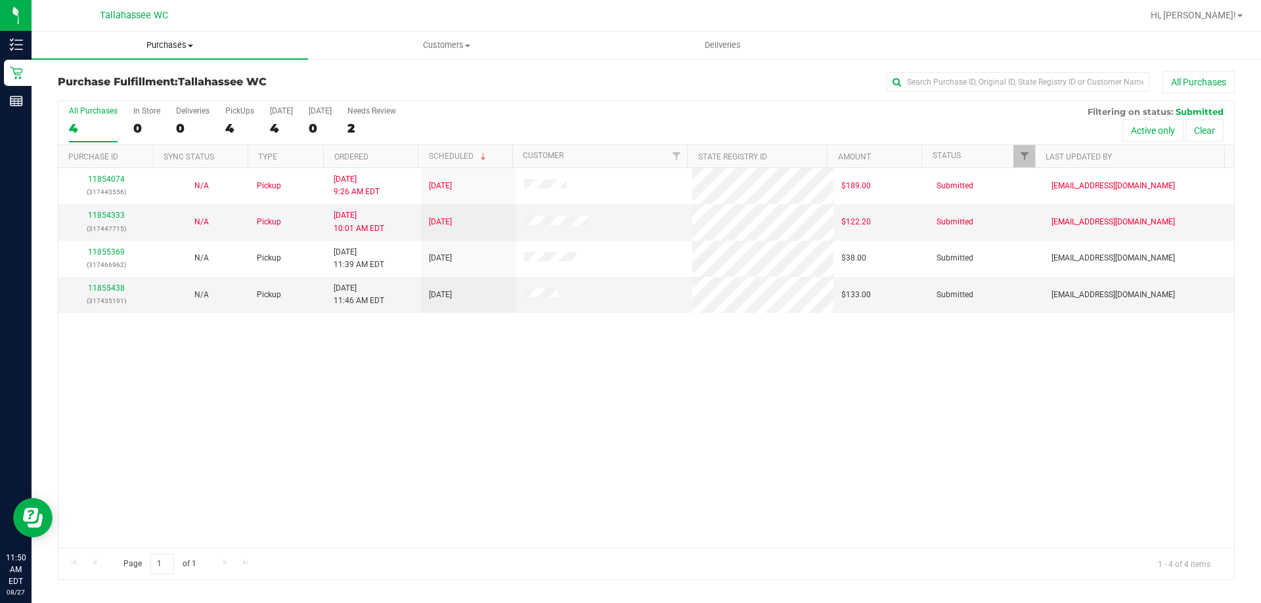
click at [154, 45] on span "Purchases" at bounding box center [170, 45] width 276 height 12
click at [91, 76] on span "Summary of purchases" at bounding box center [99, 79] width 135 height 11
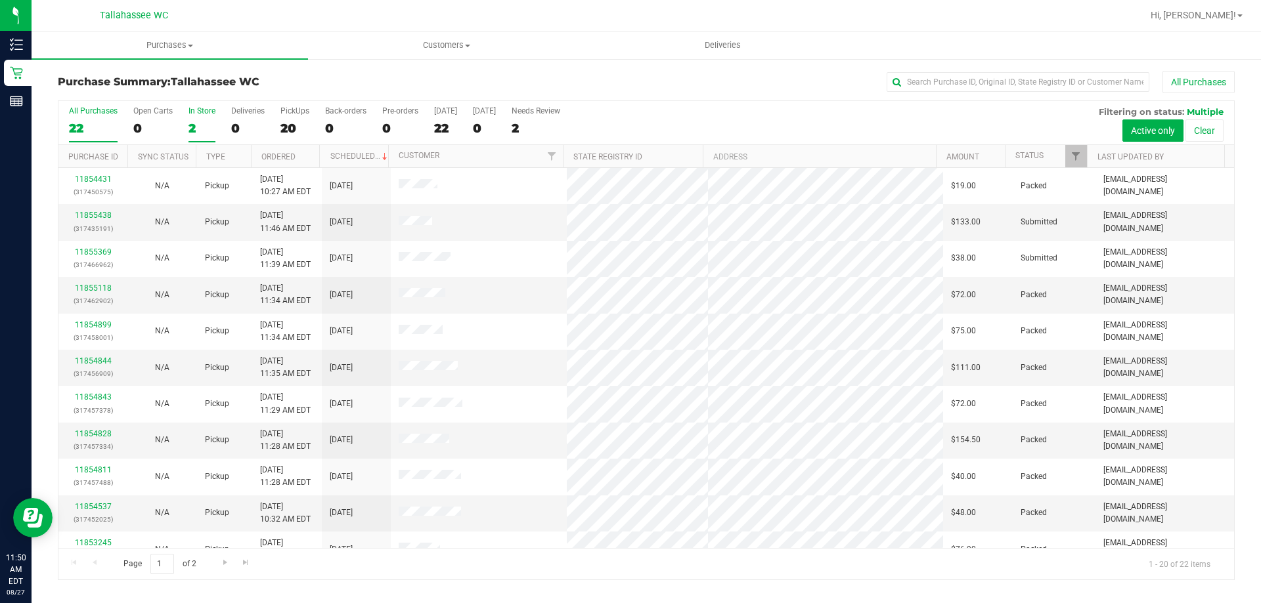
click at [198, 128] on div "2" at bounding box center [201, 128] width 27 height 15
click at [0, 0] on input "In Store 2" at bounding box center [0, 0] width 0 height 0
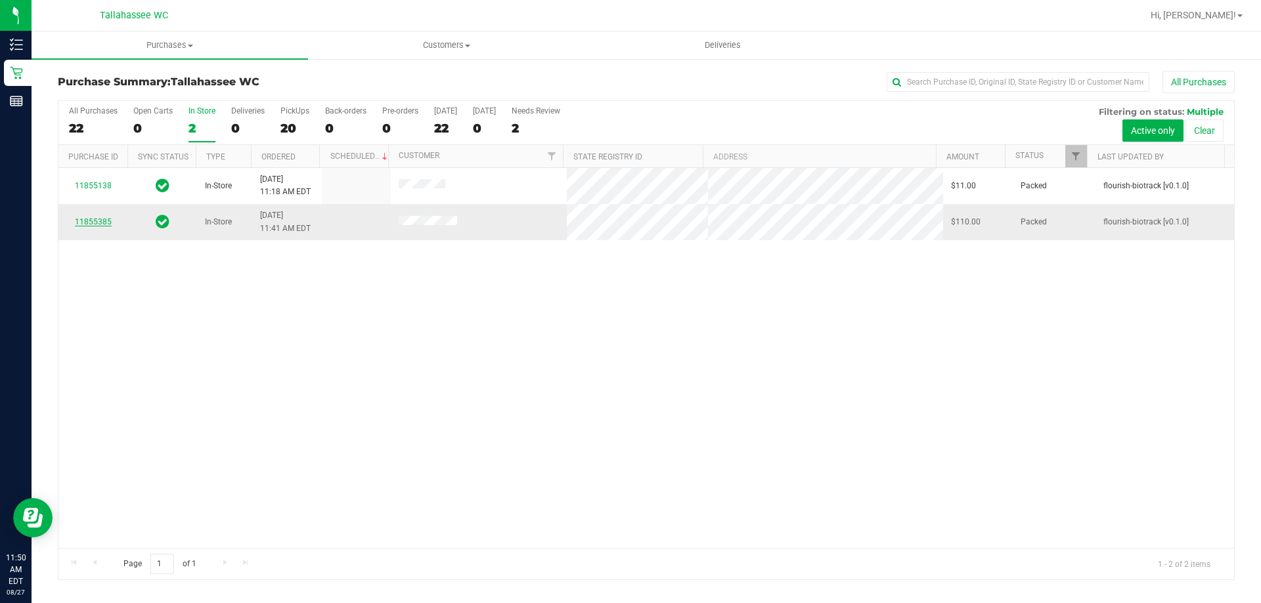
click at [102, 219] on link "11855385" at bounding box center [93, 221] width 37 height 9
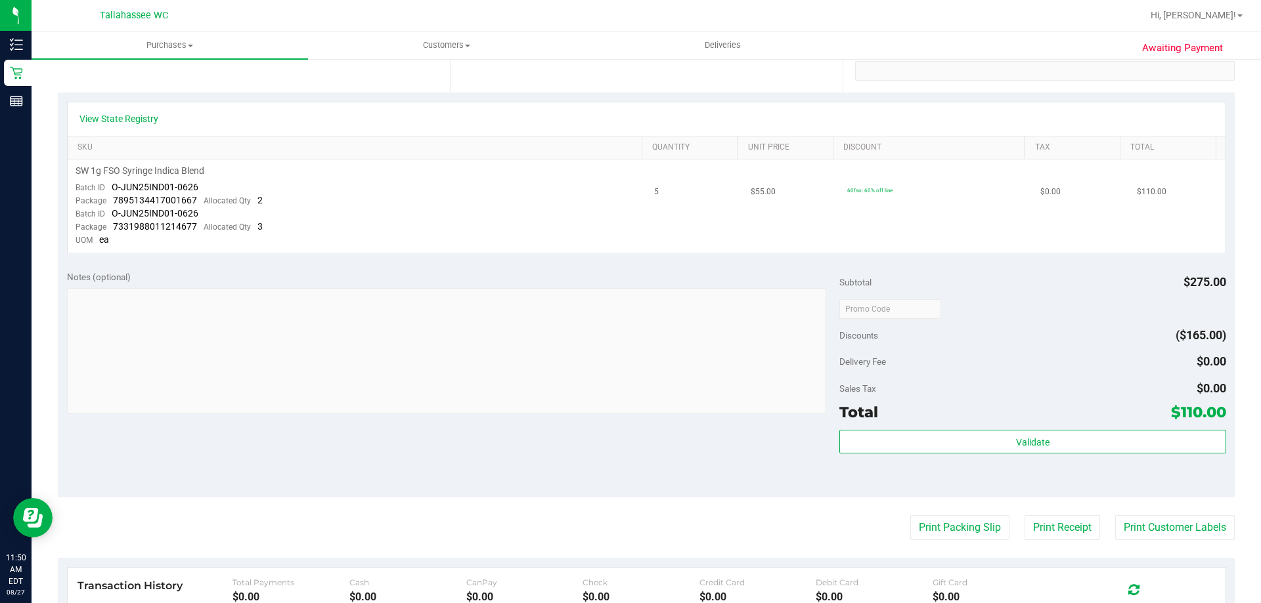
scroll to position [394, 0]
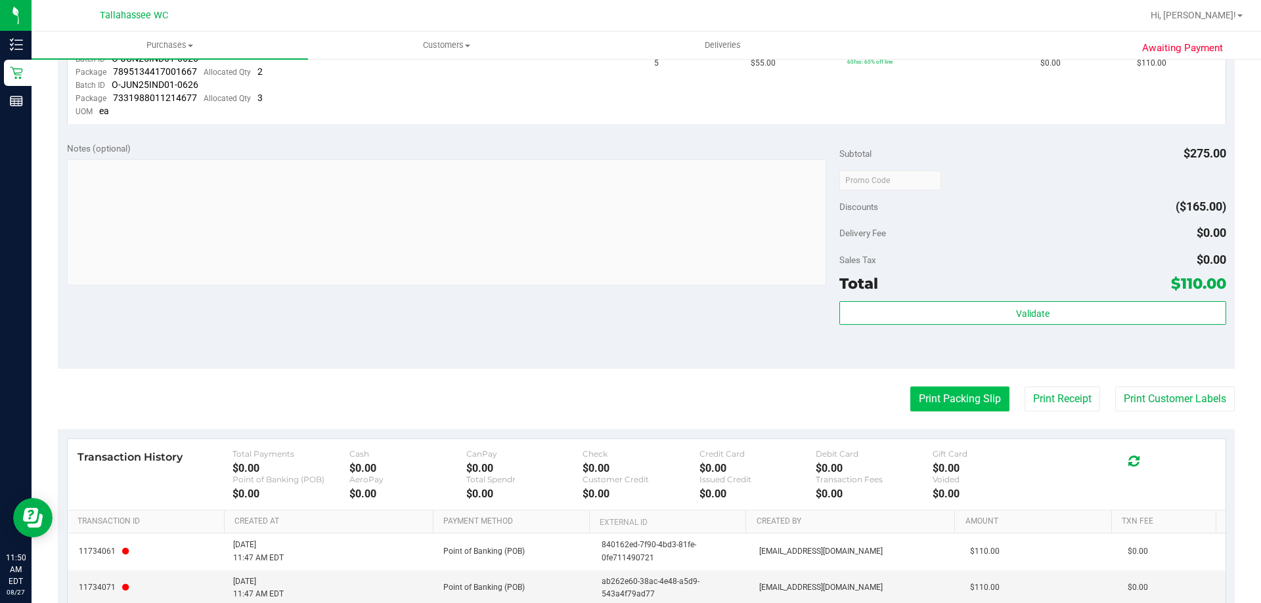
click at [950, 403] on button "Print Packing Slip" at bounding box center [959, 399] width 99 height 25
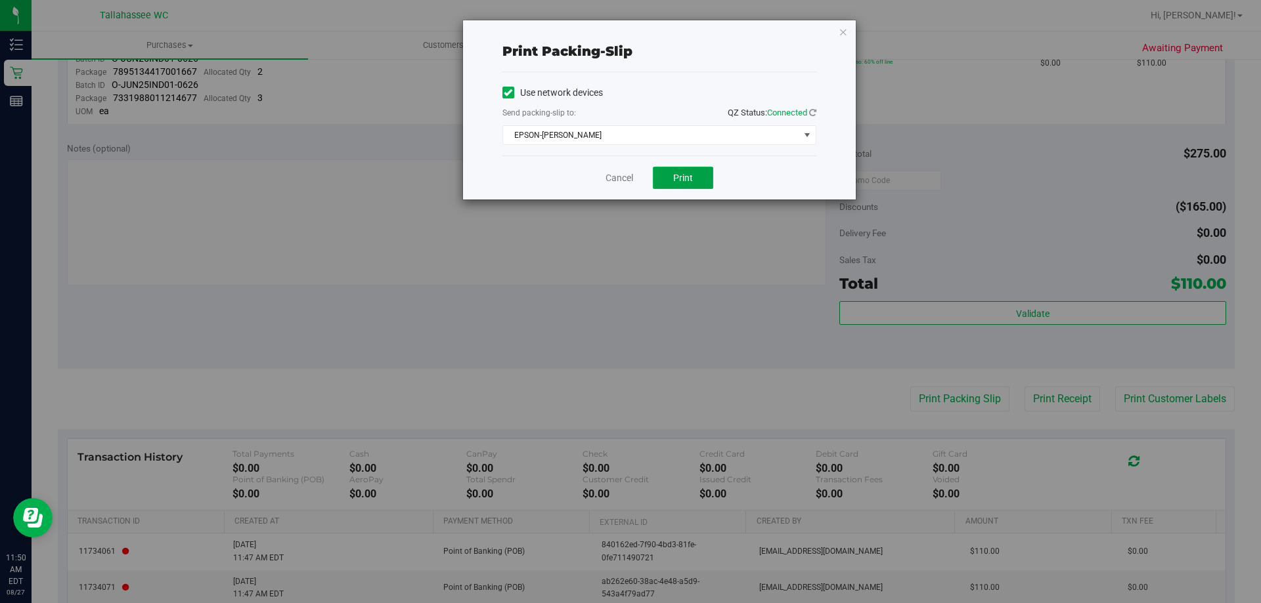
click at [687, 173] on span "Print" at bounding box center [683, 178] width 20 height 11
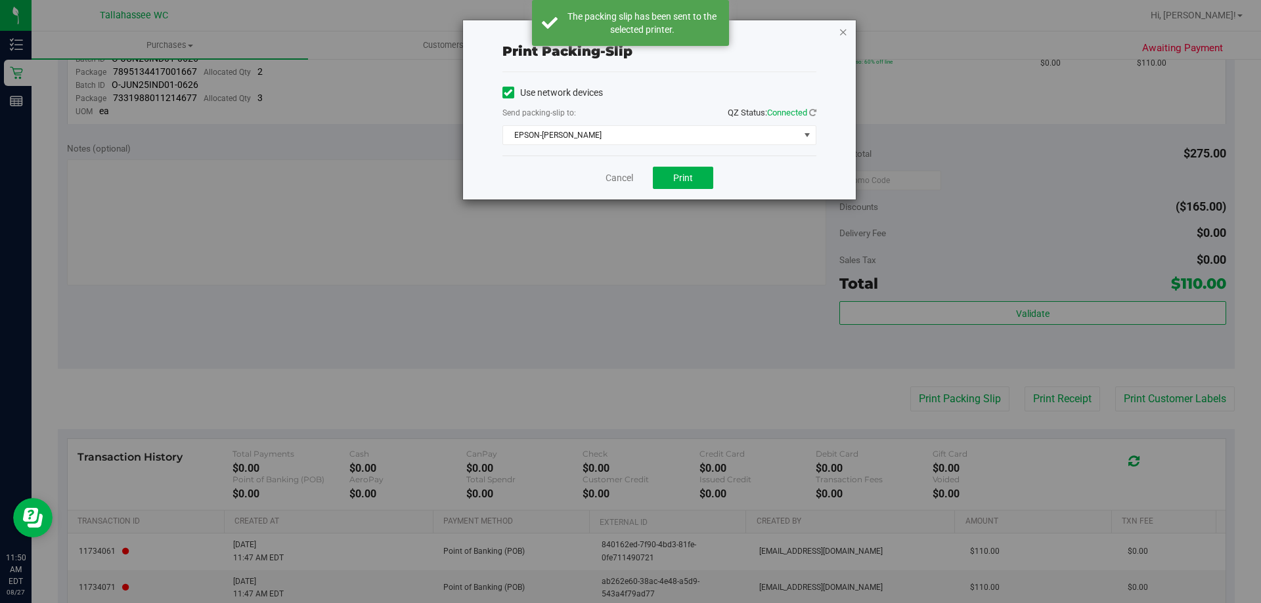
click at [846, 35] on icon "button" at bounding box center [843, 32] width 9 height 16
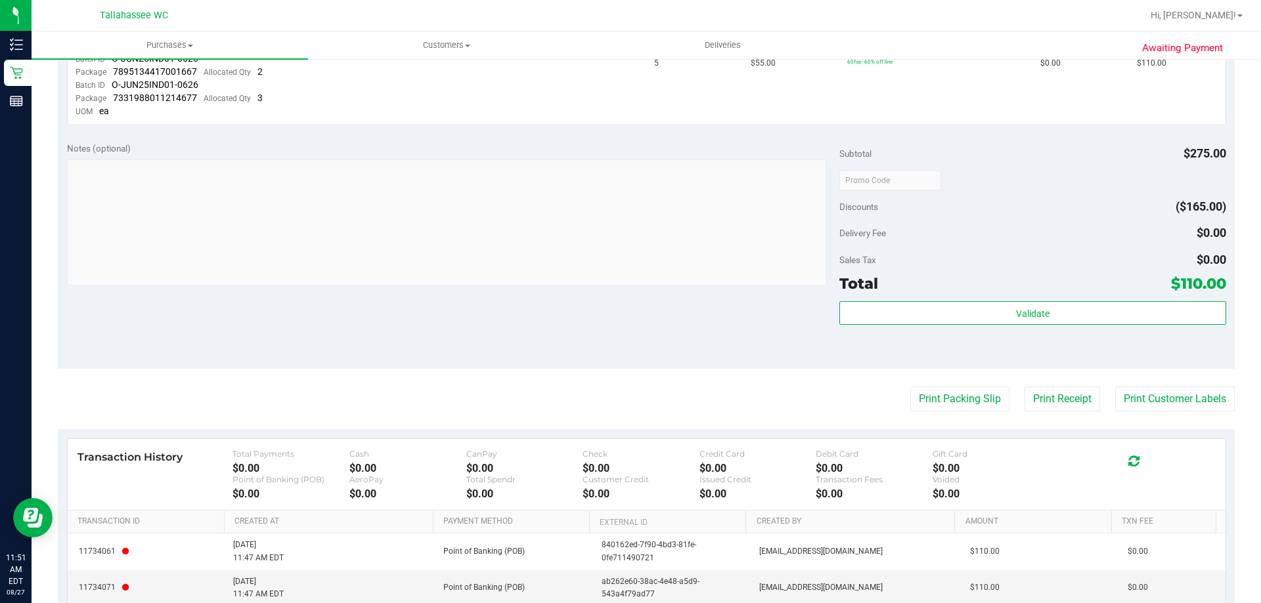
scroll to position [0, 0]
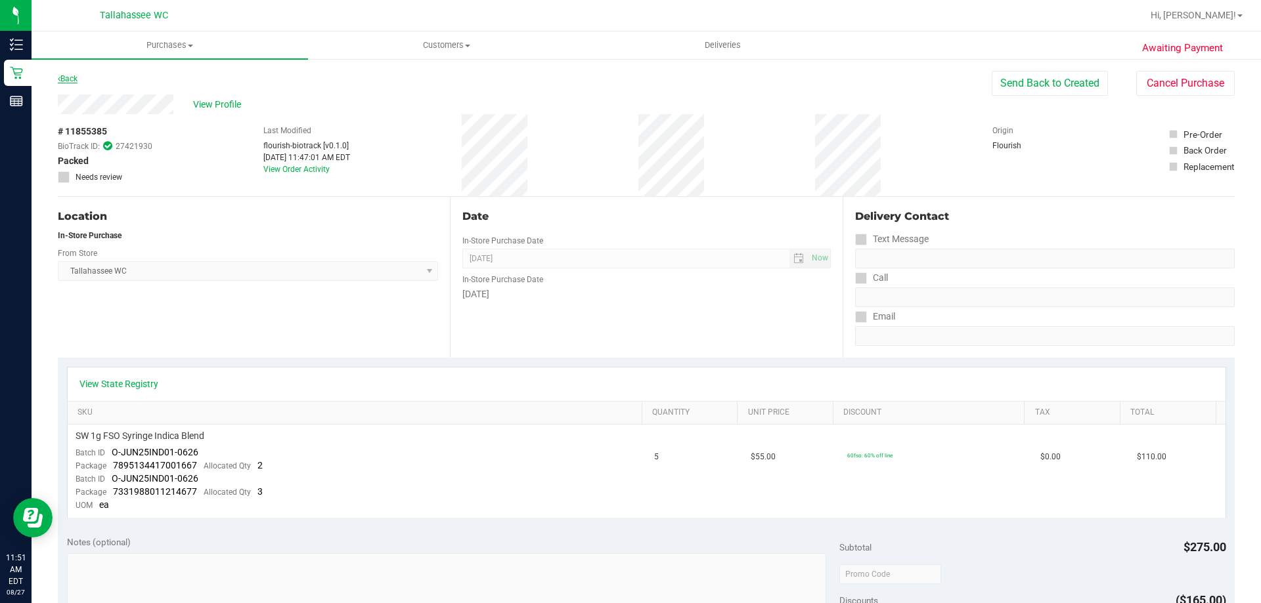
click at [77, 77] on link "Back" at bounding box center [68, 78] width 20 height 9
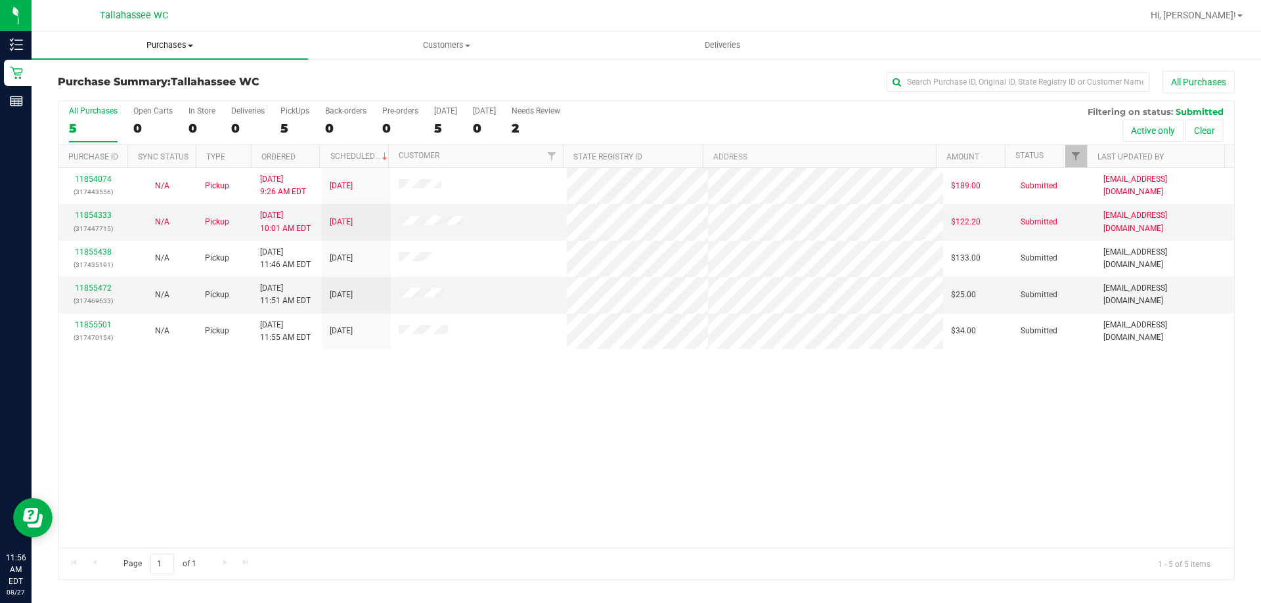
click at [196, 45] on span "Purchases" at bounding box center [170, 45] width 276 height 12
click at [110, 95] on span "Fulfillment" at bounding box center [72, 94] width 81 height 11
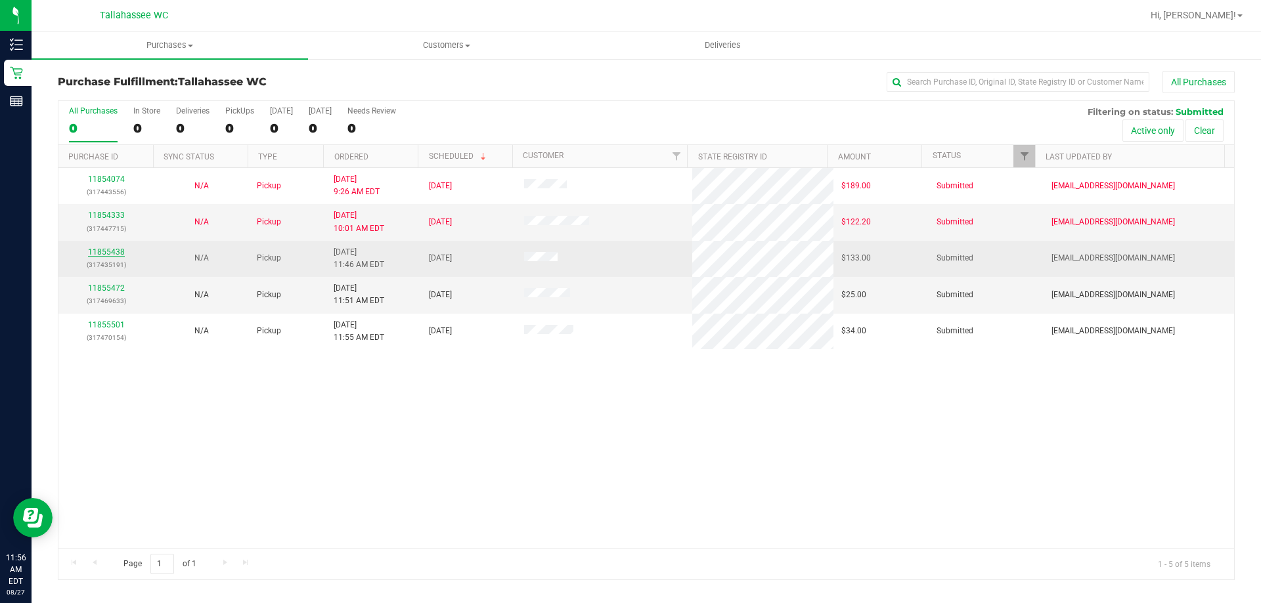
click at [118, 250] on link "11855438" at bounding box center [106, 252] width 37 height 9
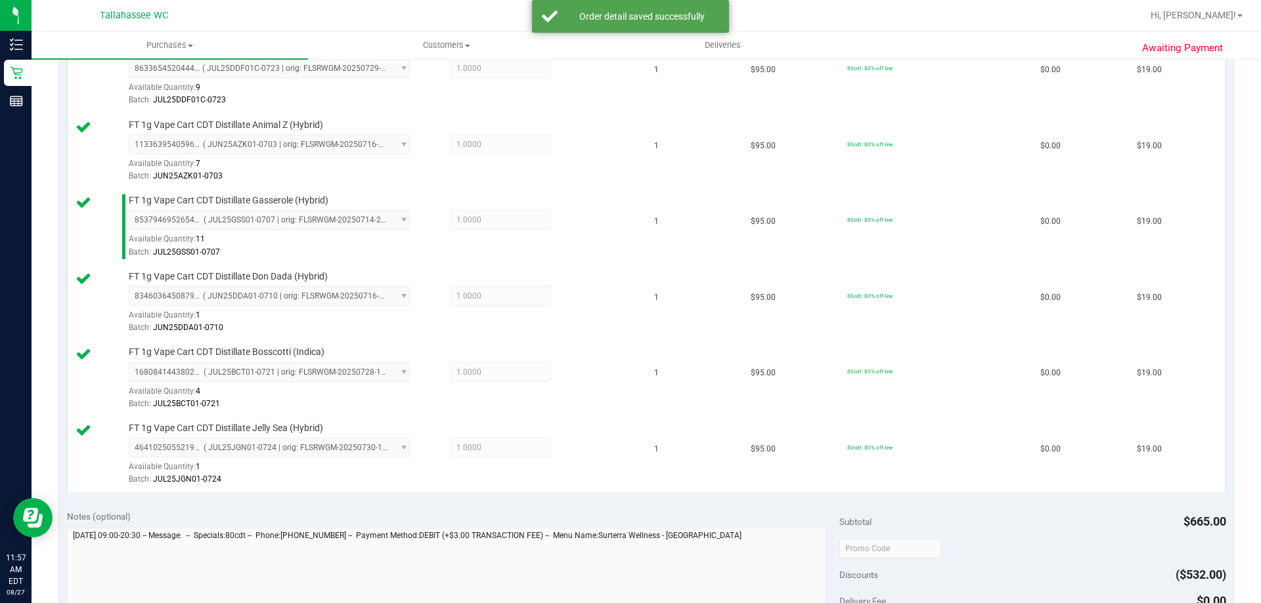
scroll to position [657, 0]
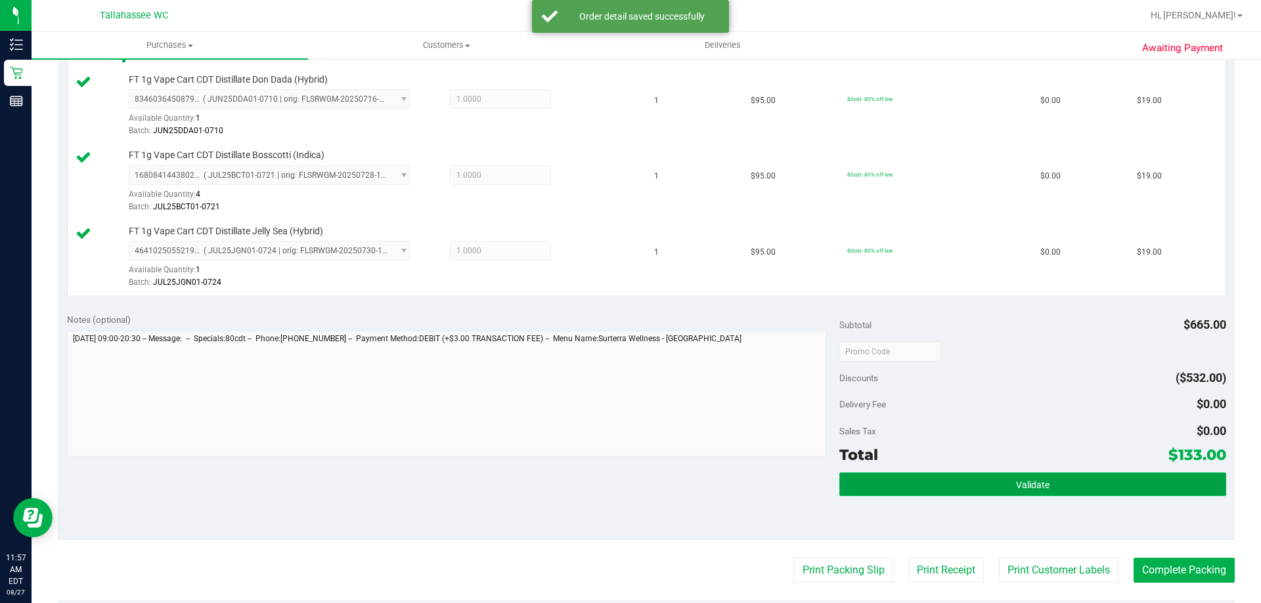
click at [953, 481] on button "Validate" at bounding box center [1032, 485] width 386 height 24
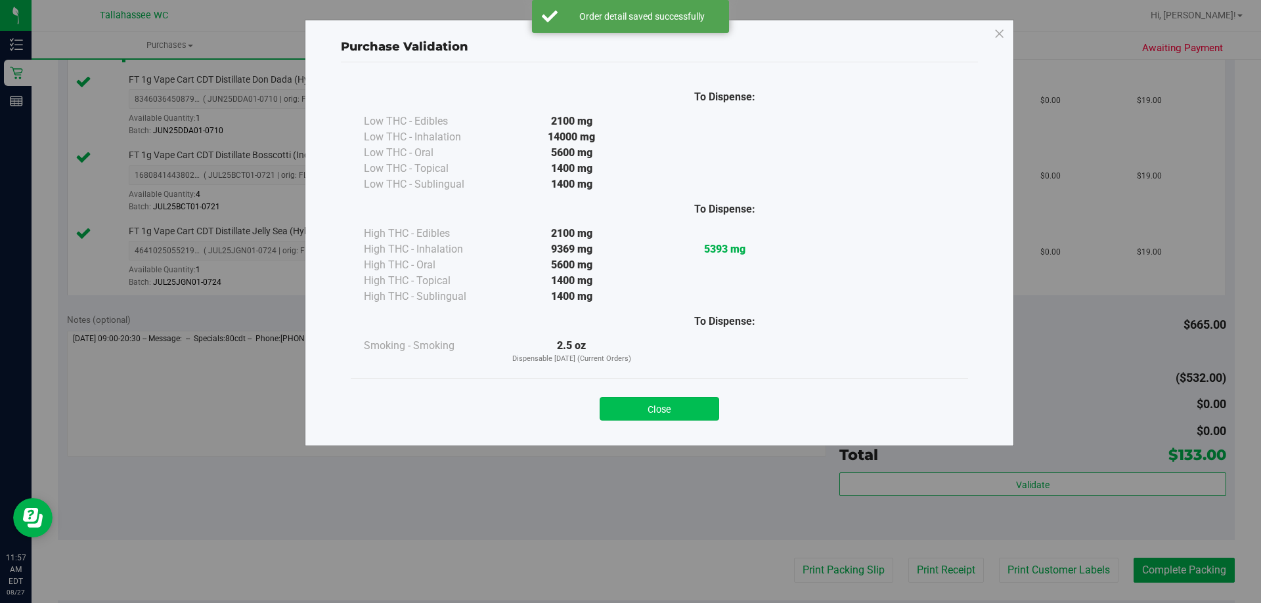
click at [639, 412] on button "Close" at bounding box center [660, 409] width 120 height 24
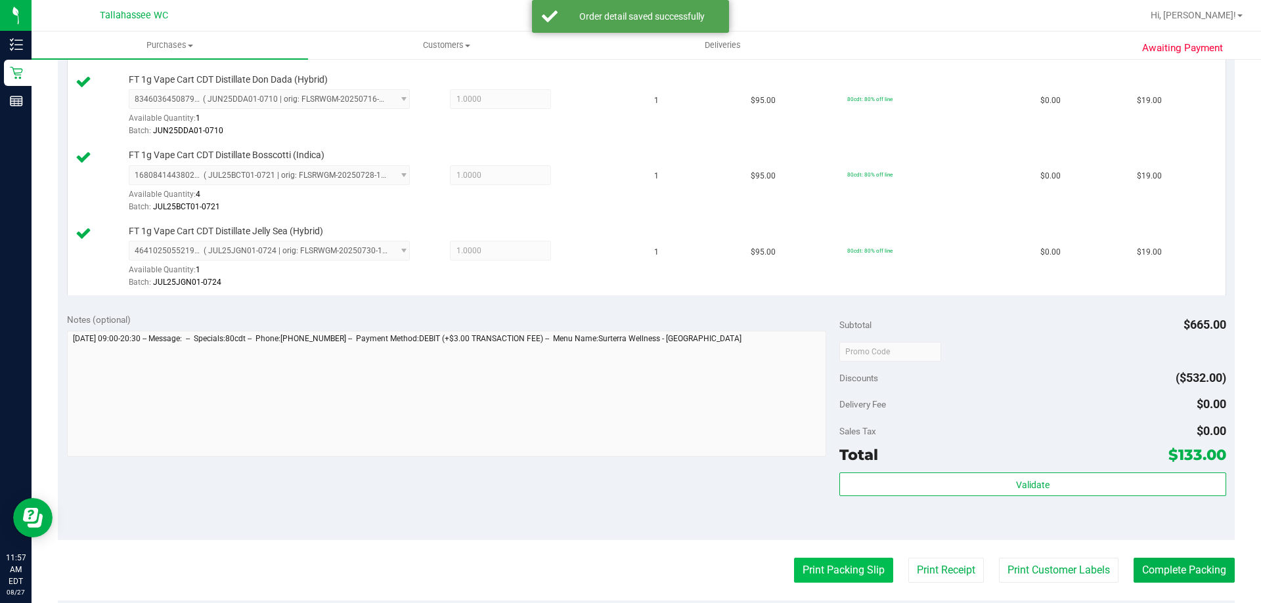
click at [799, 563] on button "Print Packing Slip" at bounding box center [843, 570] width 99 height 25
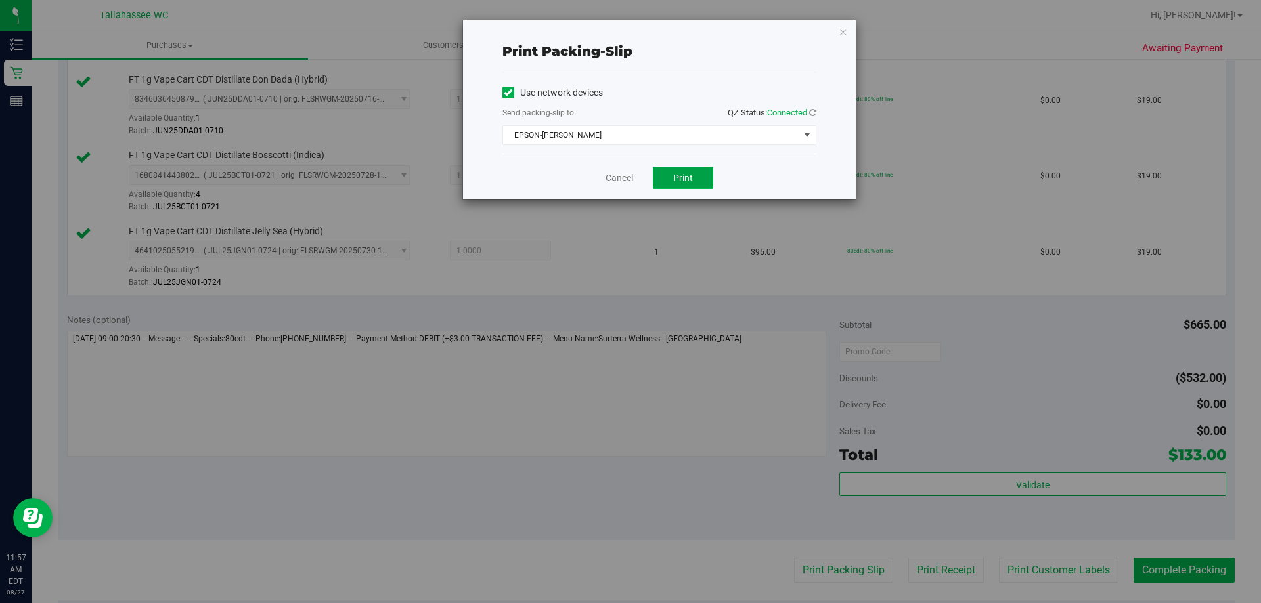
click at [692, 179] on span "Print" at bounding box center [683, 178] width 20 height 11
click at [845, 29] on icon "button" at bounding box center [843, 32] width 9 height 16
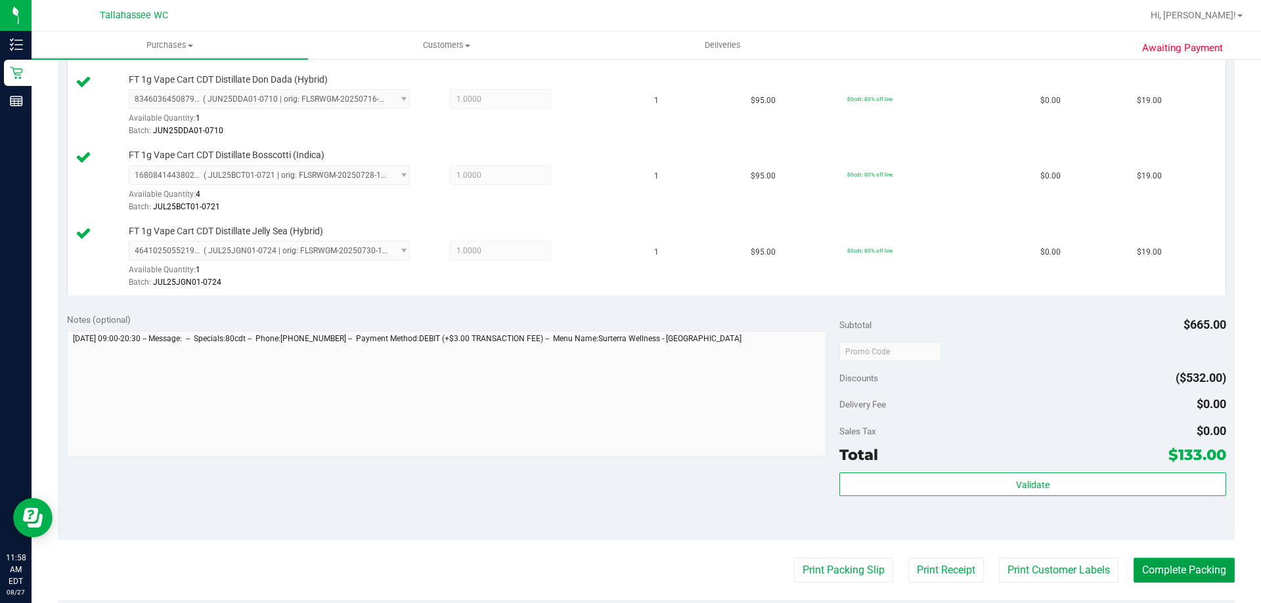
click at [1159, 571] on button "Complete Packing" at bounding box center [1183, 570] width 101 height 25
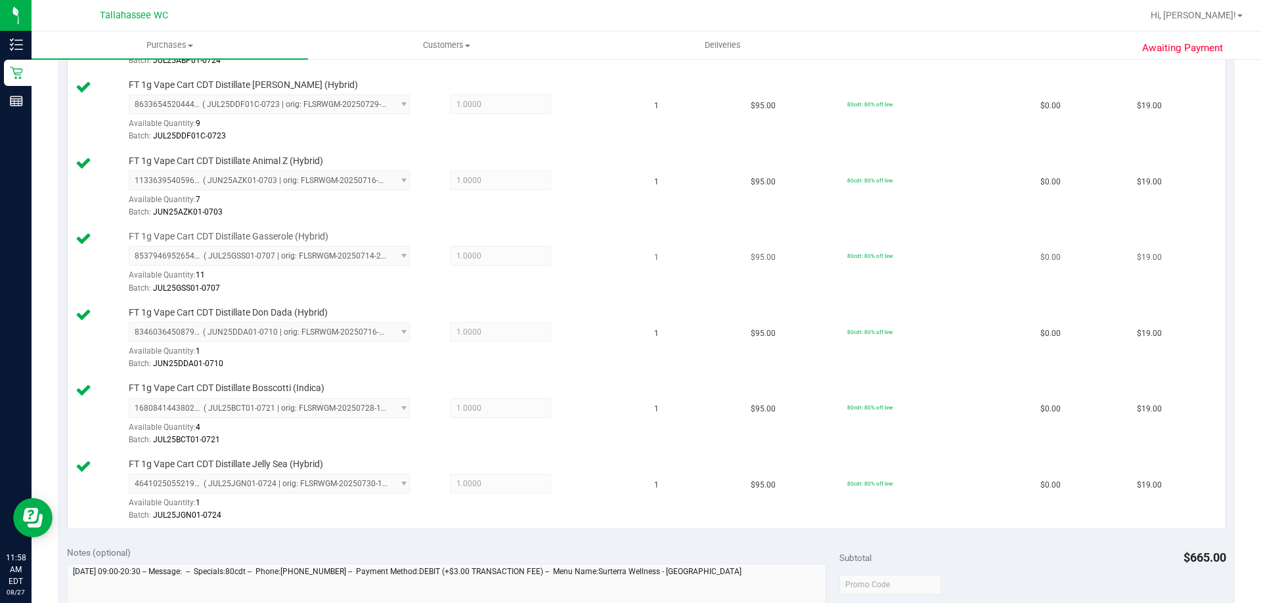
scroll to position [394, 0]
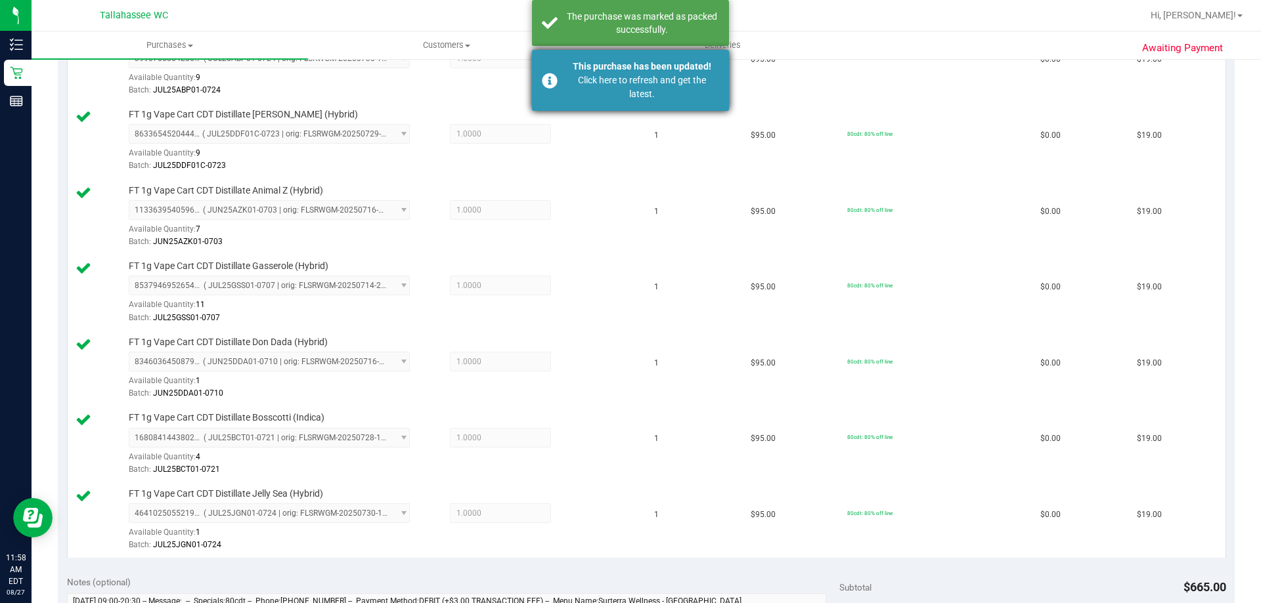
click at [653, 60] on div "This purchase has been updated!" at bounding box center [642, 67] width 154 height 14
